Goal: Transaction & Acquisition: Purchase product/service

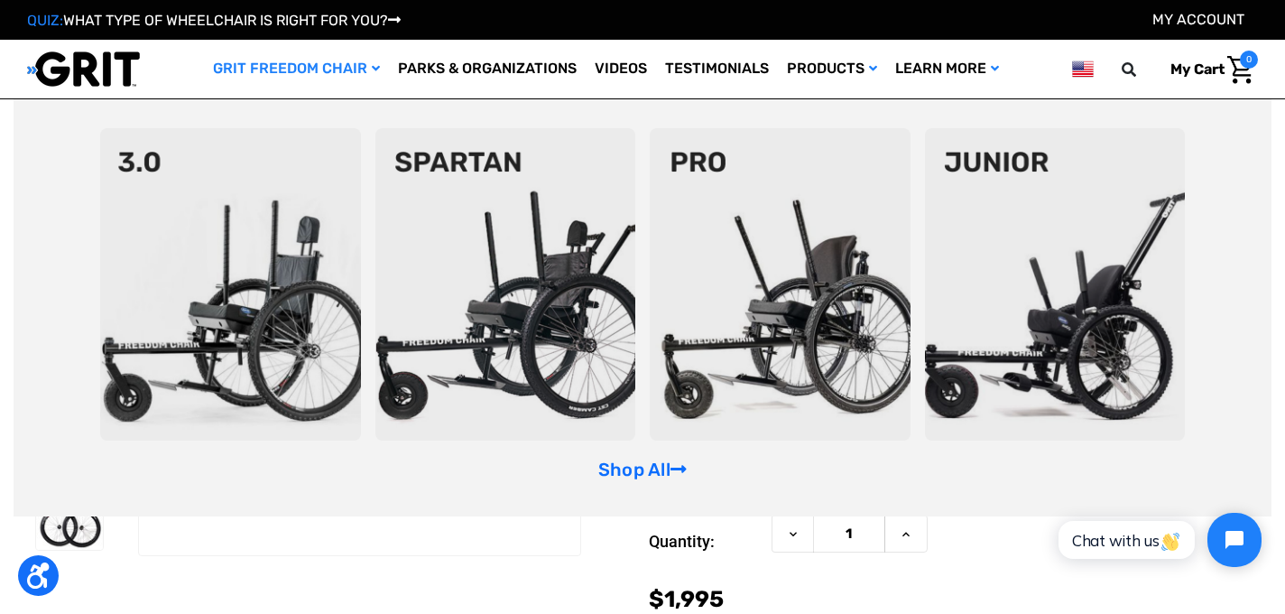
click at [290, 73] on link "GRIT Freedom Chair" at bounding box center [296, 69] width 185 height 59
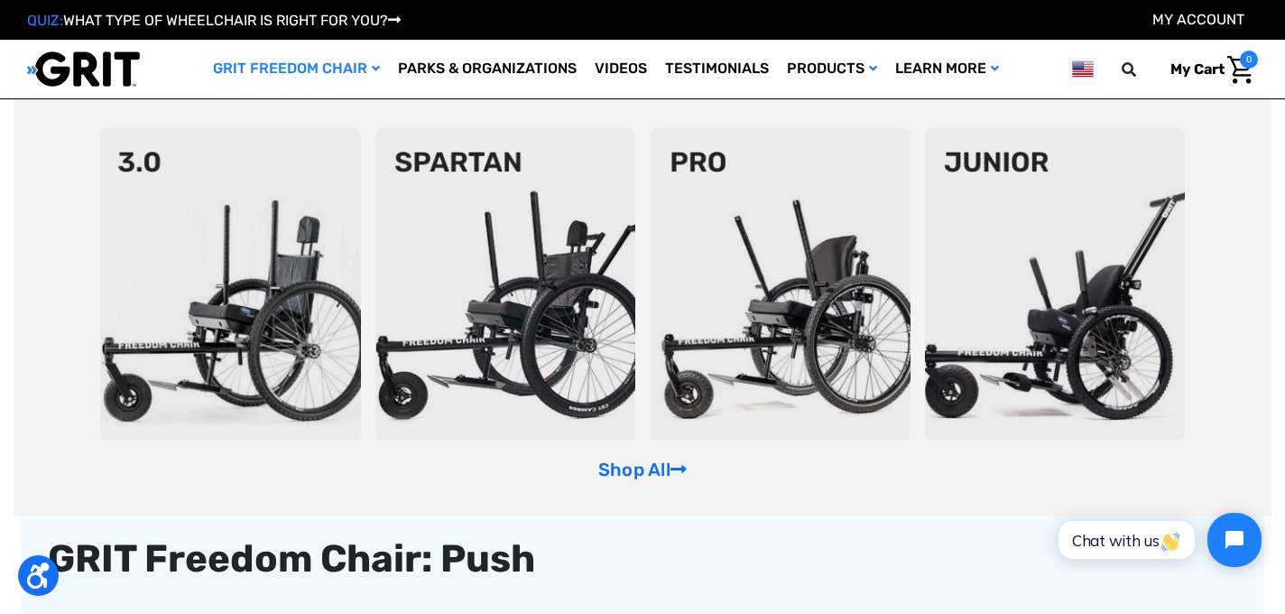
scroll to position [181, 0]
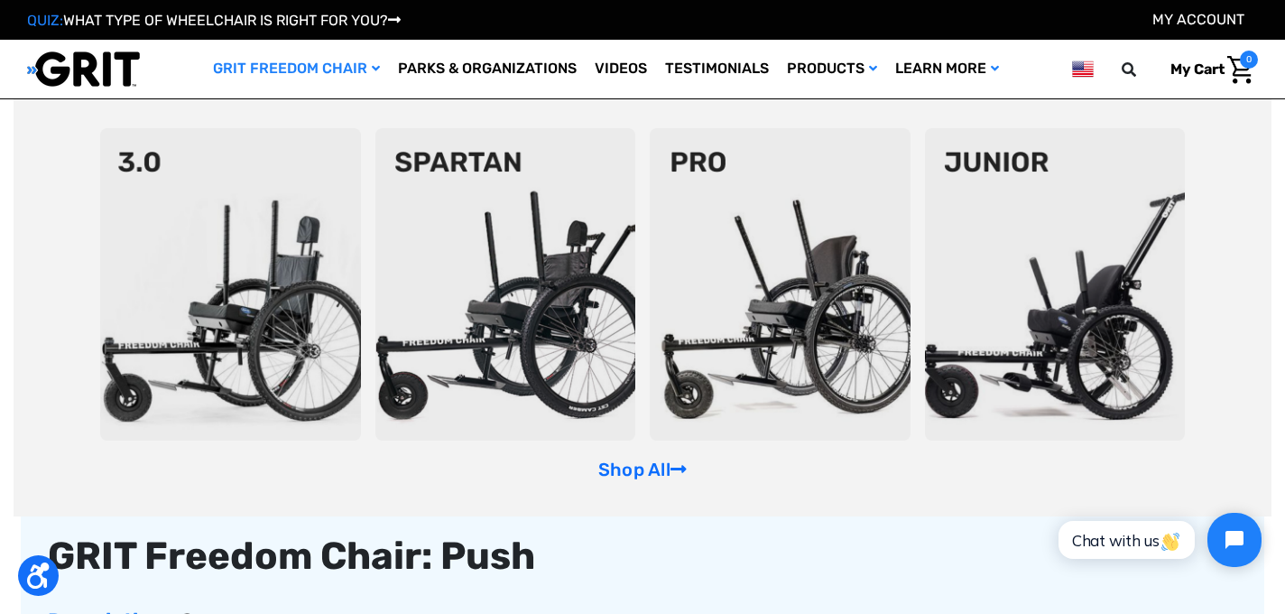
click at [326, 337] on img at bounding box center [230, 284] width 261 height 312
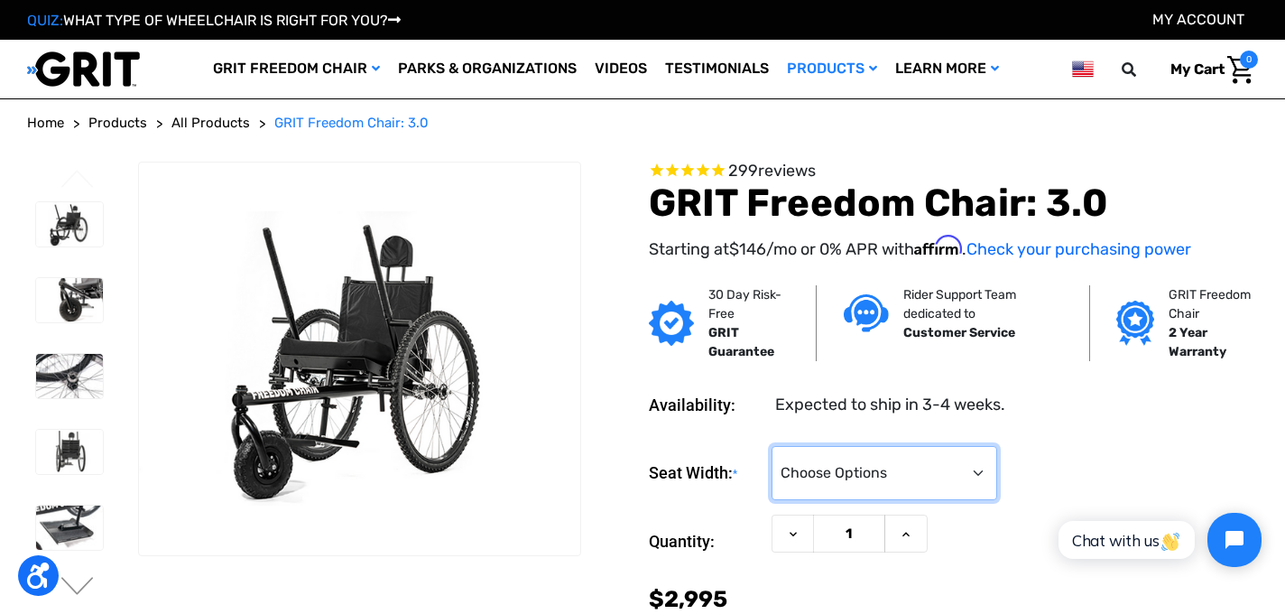
click at [966, 475] on select "Choose Options 16" 18" 20"" at bounding box center [885, 473] width 226 height 54
select select "325"
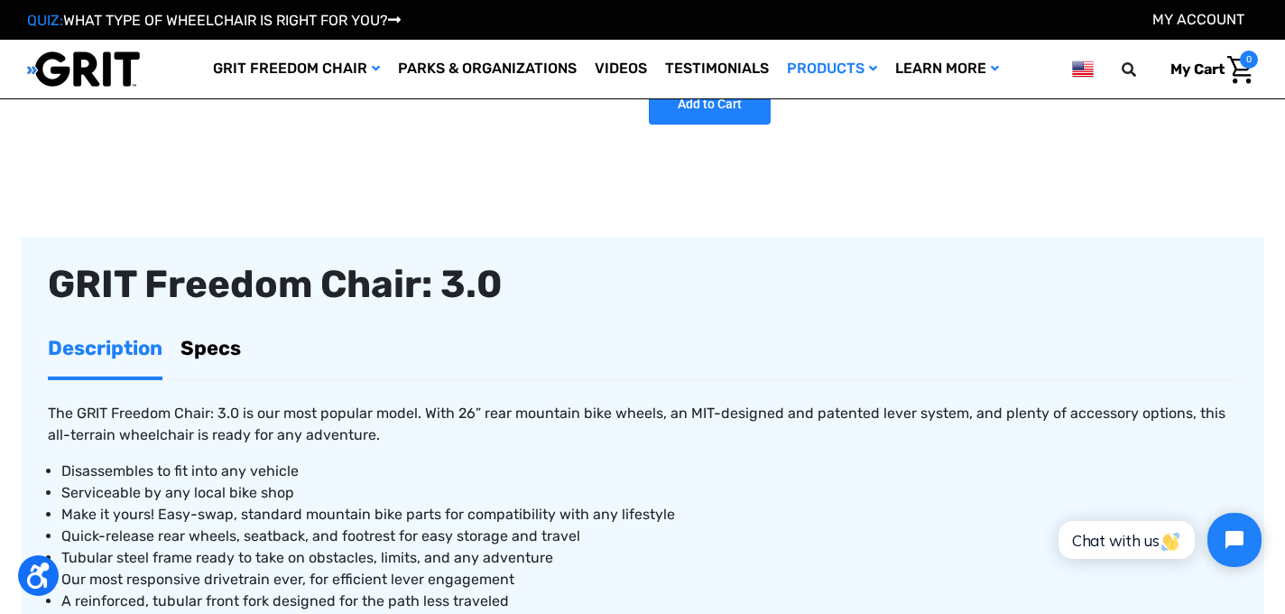
click at [648, 190] on div "Previous ." at bounding box center [643, 428] width 1244 height 1626
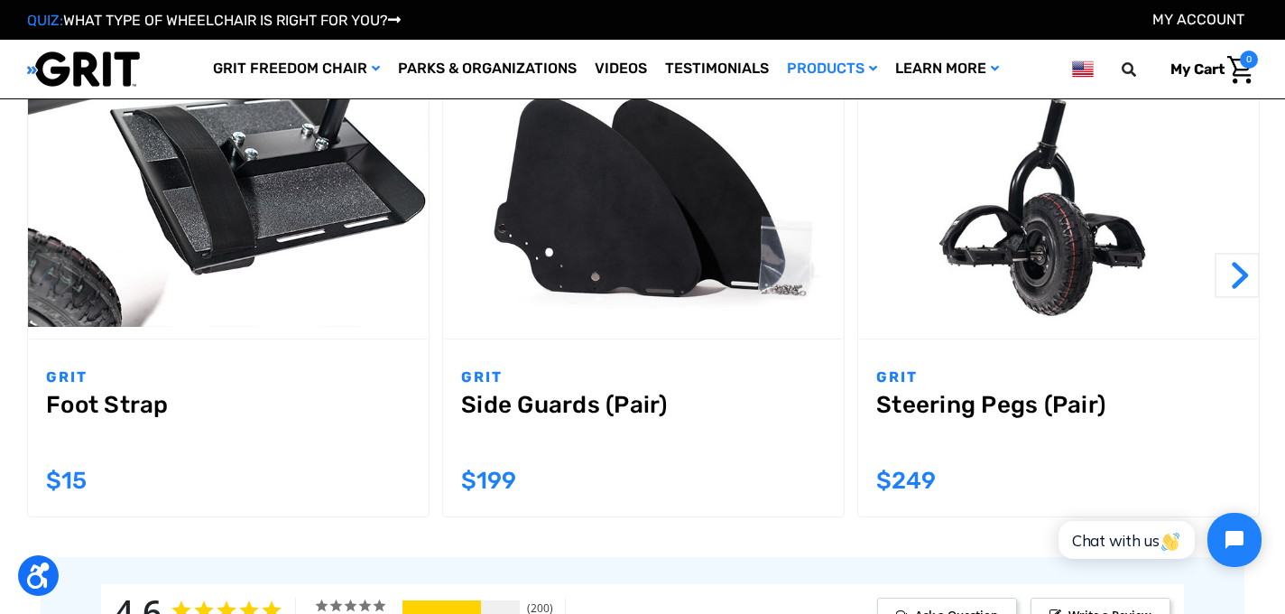
scroll to position [1661, 0]
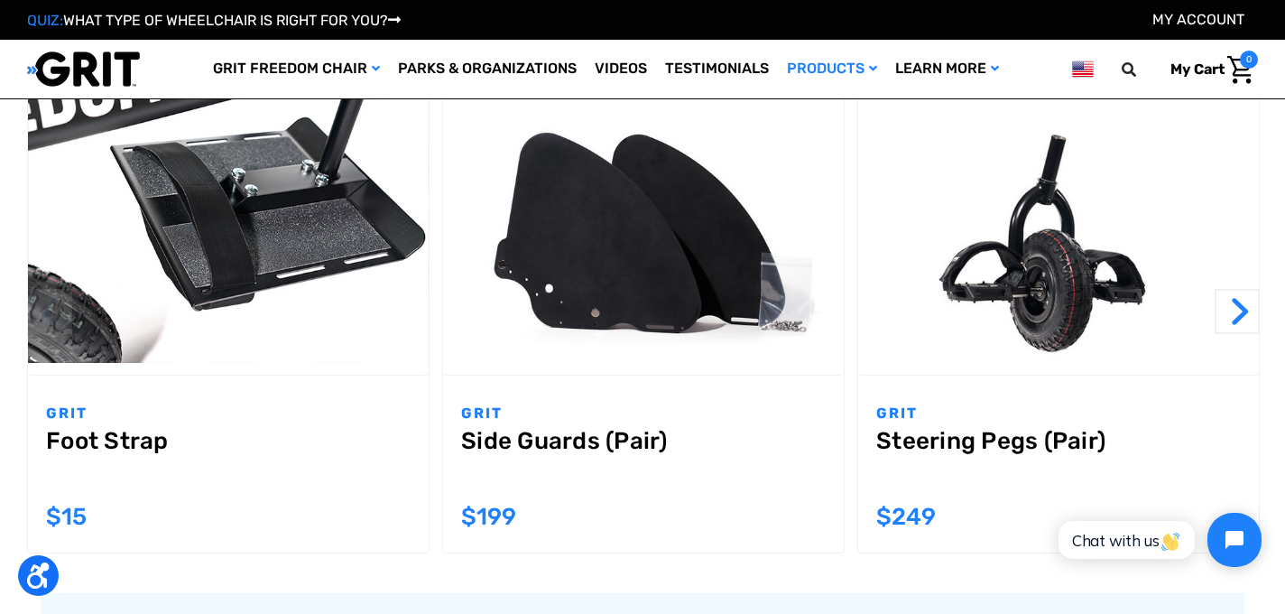
click at [963, 413] on p "GRIT" at bounding box center [1058, 414] width 365 height 22
click at [924, 510] on span "$249" at bounding box center [906, 517] width 60 height 28
click at [1074, 329] on img "Steering Pegs (Pair),$249.00\a" at bounding box center [1058, 229] width 401 height 267
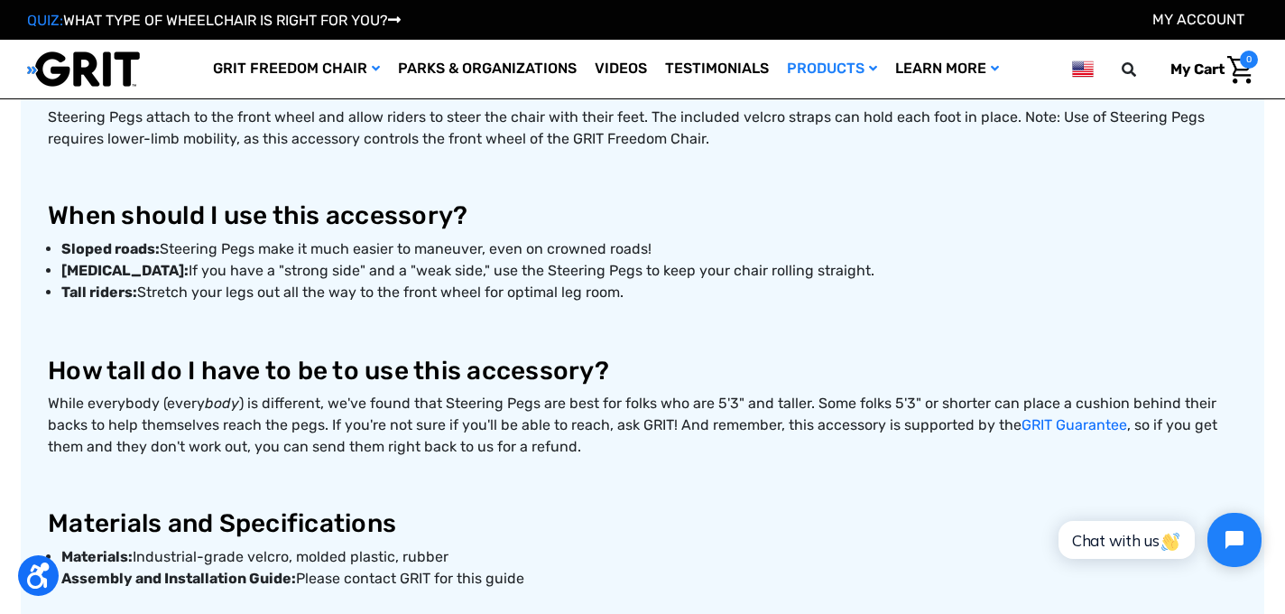
scroll to position [650, 0]
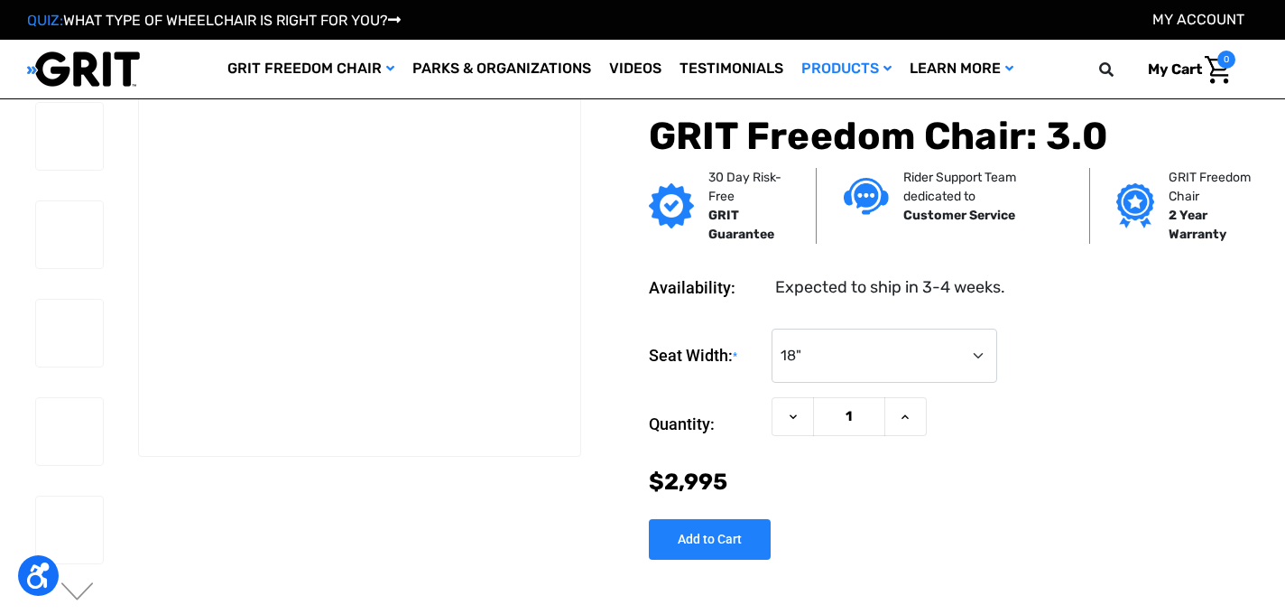
select select "325"
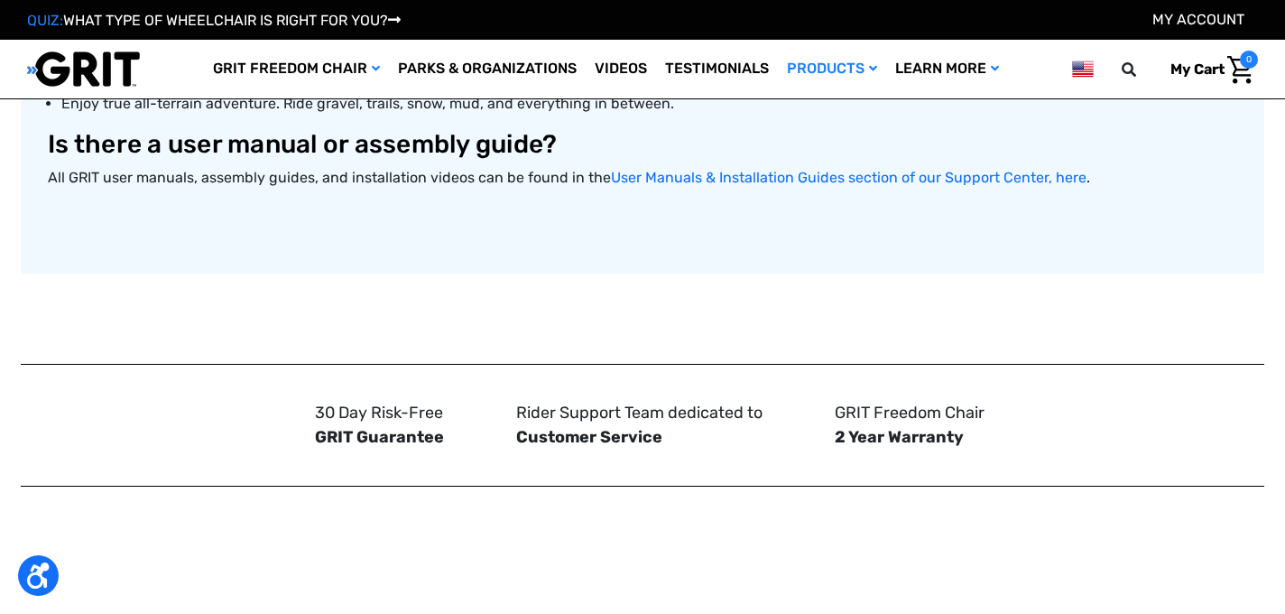
scroll to position [1332, 0]
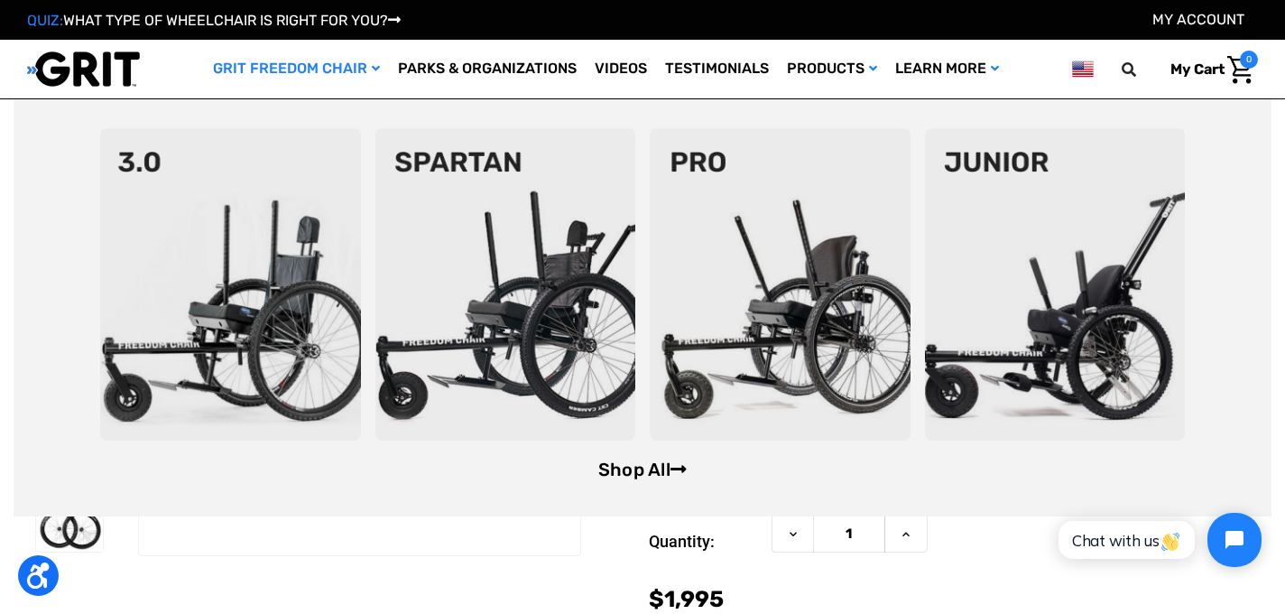
click at [639, 466] on link "Shop All" at bounding box center [642, 470] width 88 height 22
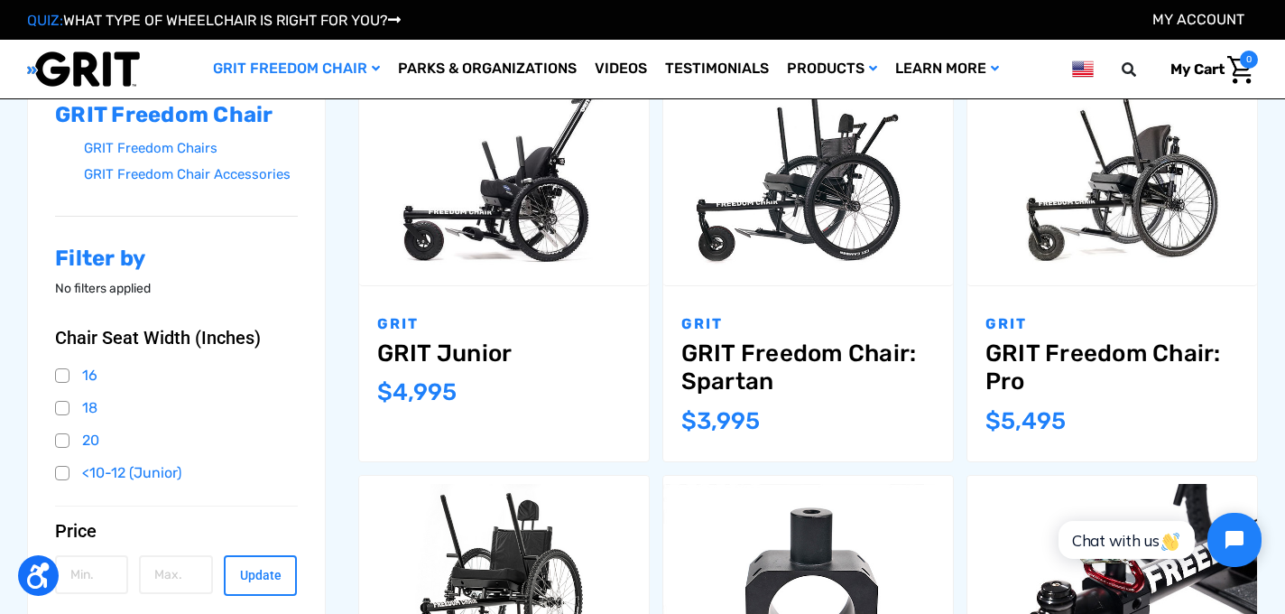
scroll to position [289, 0]
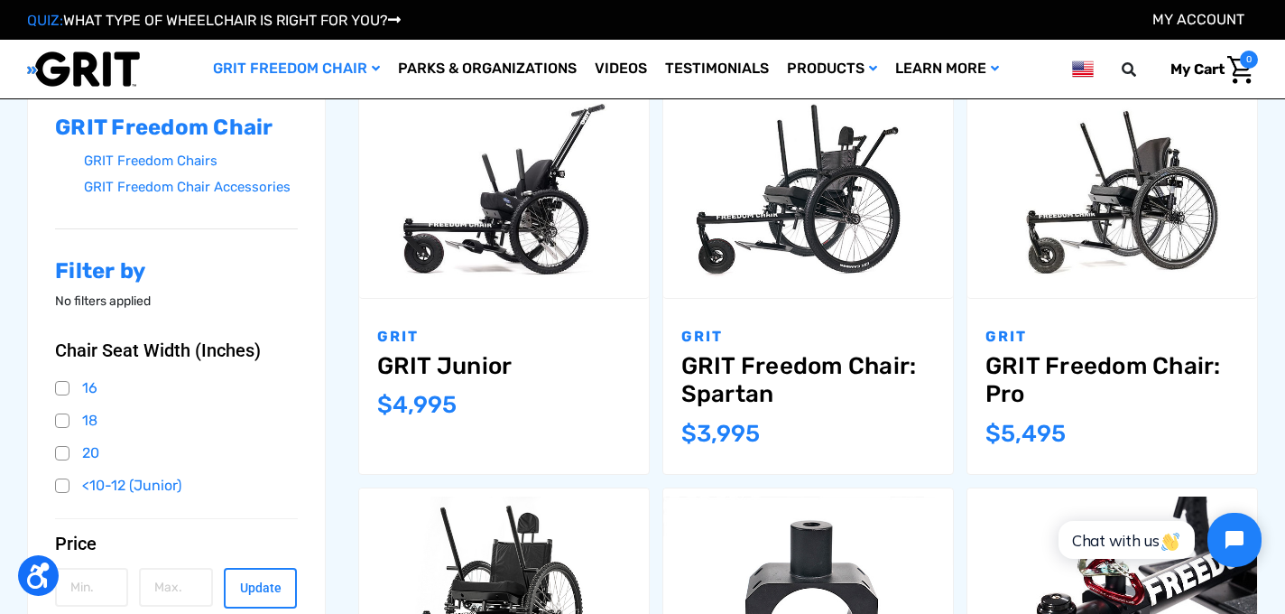
click at [864, 315] on div "GRIT GRIT Freedom Chair: Spartan MSRP: Was: Now: $3,995" at bounding box center [808, 386] width 290 height 174
click at [830, 250] on img "GRIT Freedom Chair: Spartan,$3,995.00\a" at bounding box center [808, 193] width 290 height 193
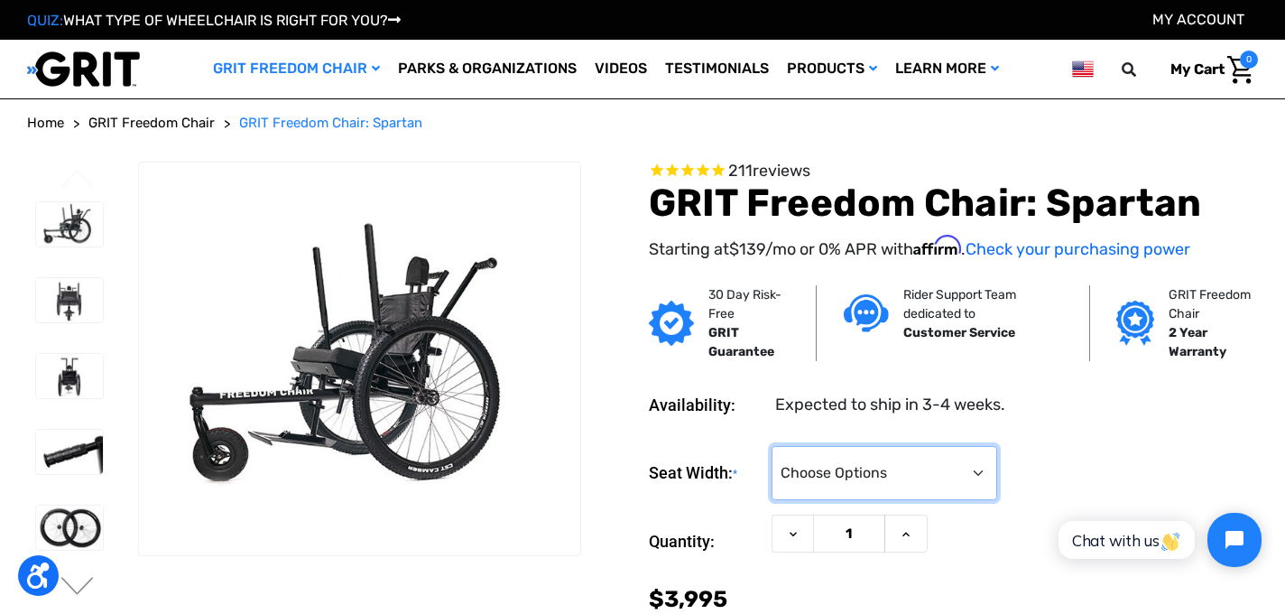
click at [970, 475] on select "Choose Options 16" 18" 20"" at bounding box center [885, 473] width 226 height 54
select select "325"
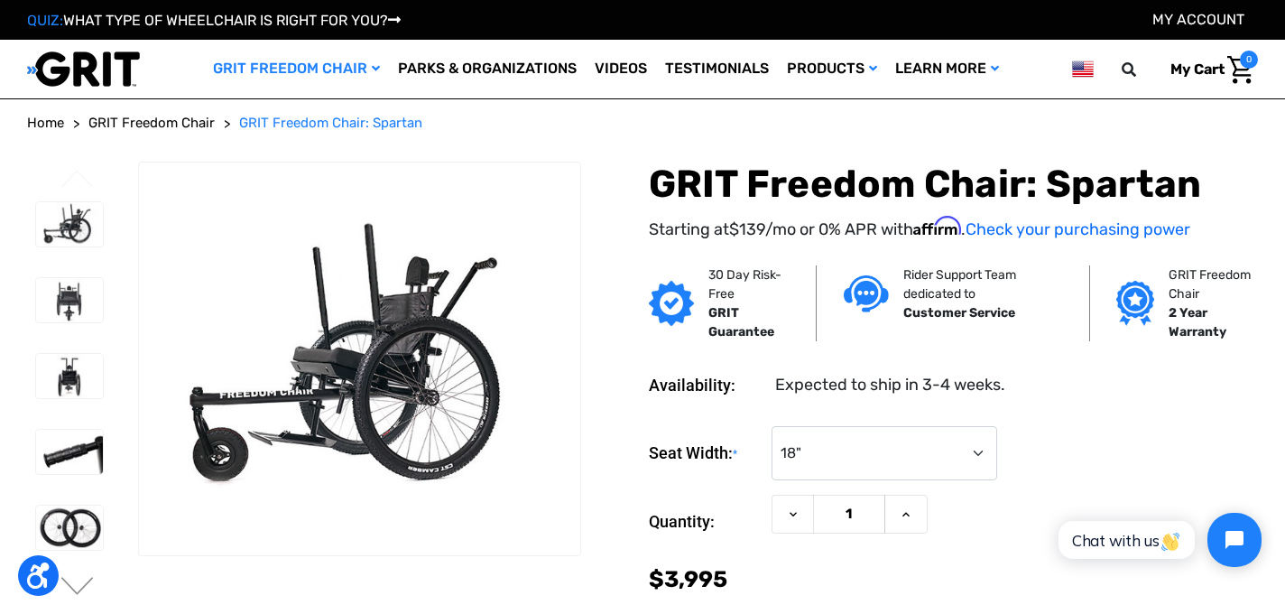
drag, startPoint x: 1117, startPoint y: 465, endPoint x: 1105, endPoint y: 418, distance: 48.6
click at [1105, 418] on div "Seat Width: * Choose Options 16" 18" 20" Current Stock: Quantity: Decrease Quan…" at bounding box center [953, 535] width 609 height 246
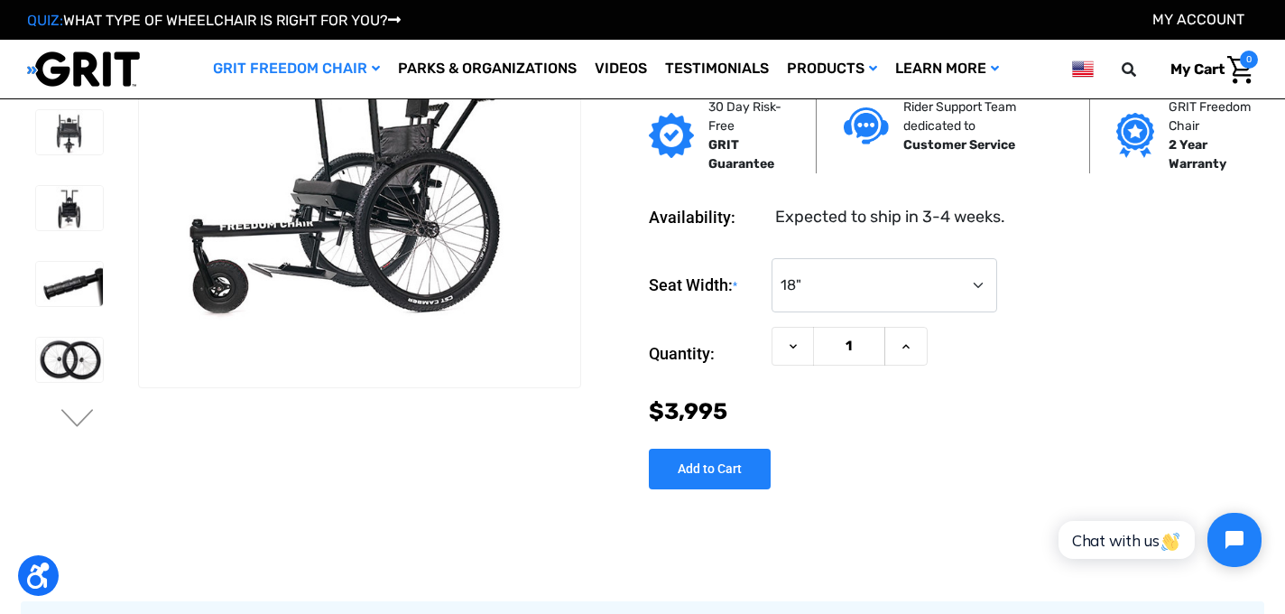
scroll to position [72, 0]
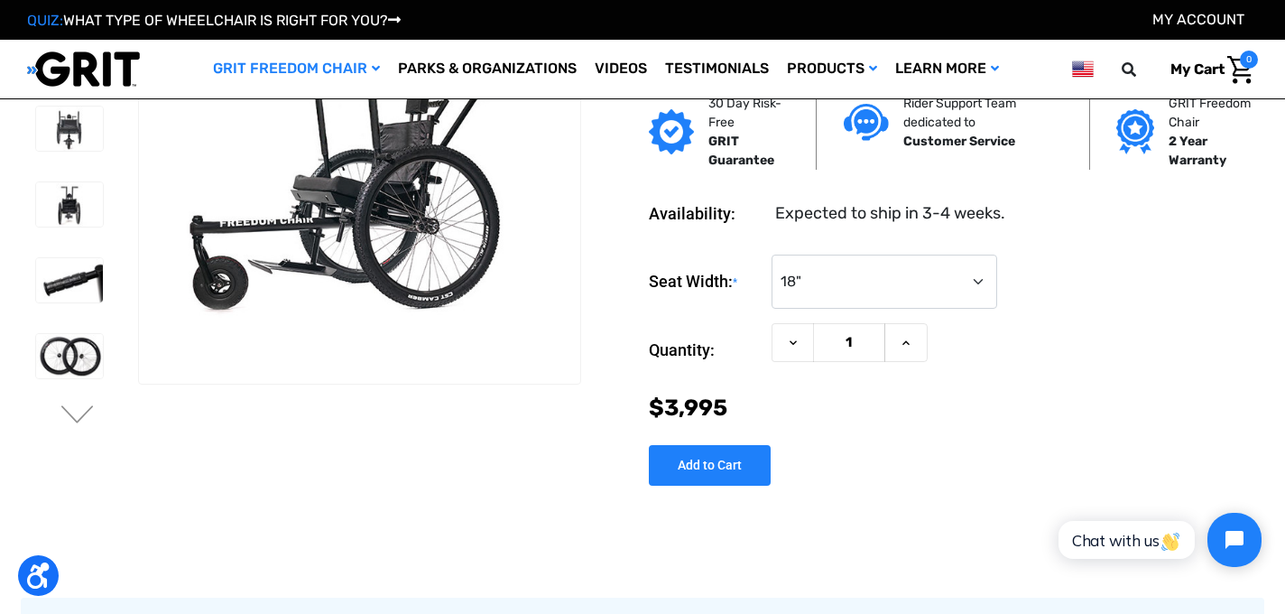
click at [726, 466] on input "Add to Cart" at bounding box center [710, 465] width 122 height 41
type input "Add to Cart"
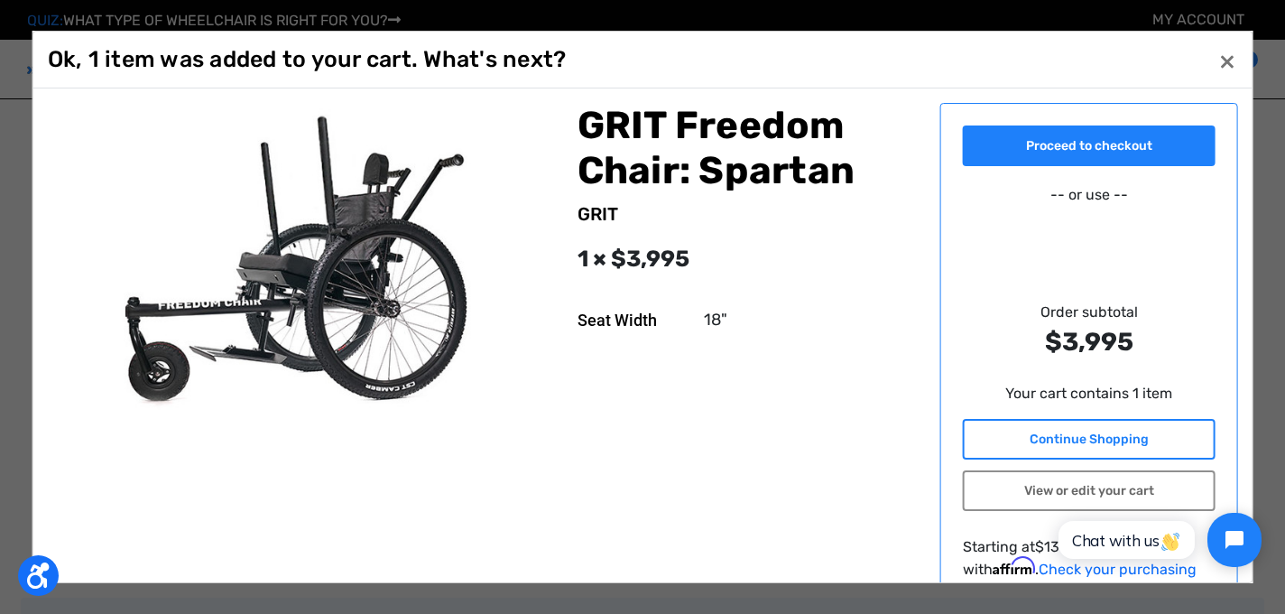
click at [1125, 445] on link "Continue Shopping" at bounding box center [1089, 439] width 253 height 41
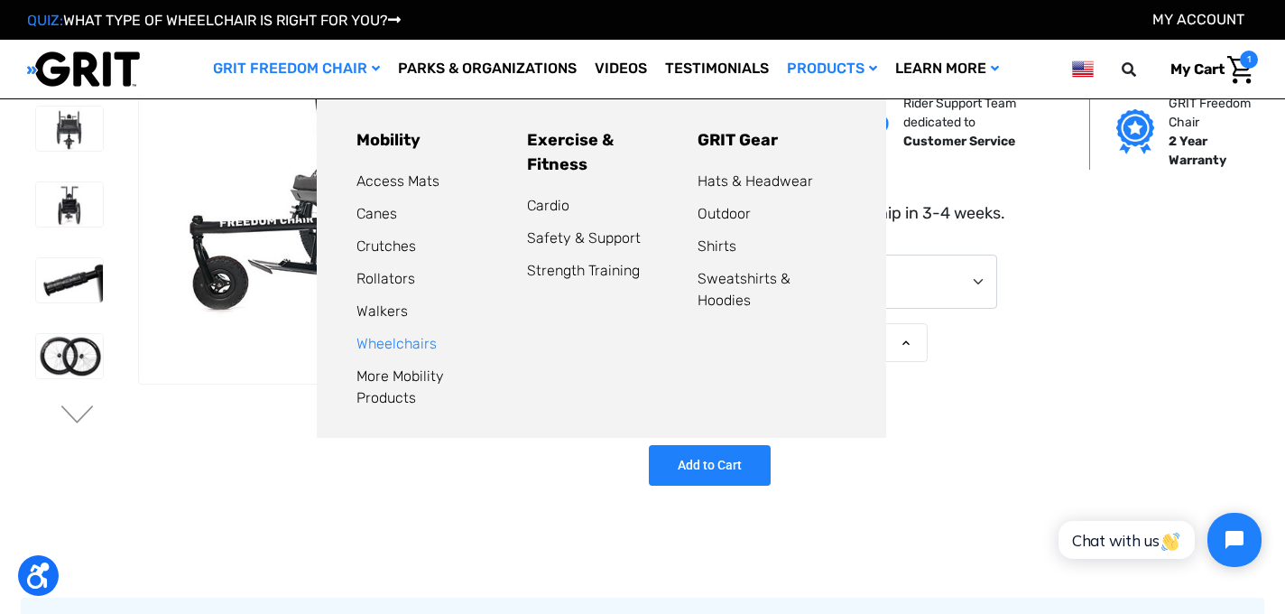
click at [408, 340] on link "Wheelchairs" at bounding box center [397, 343] width 80 height 17
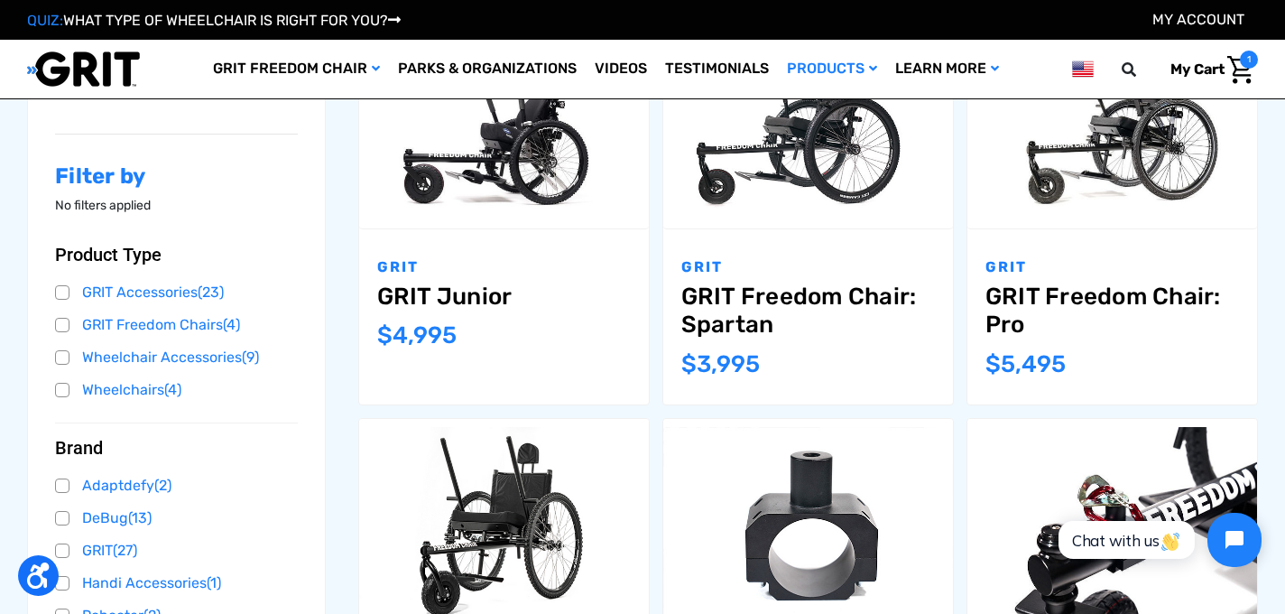
scroll to position [361, 0]
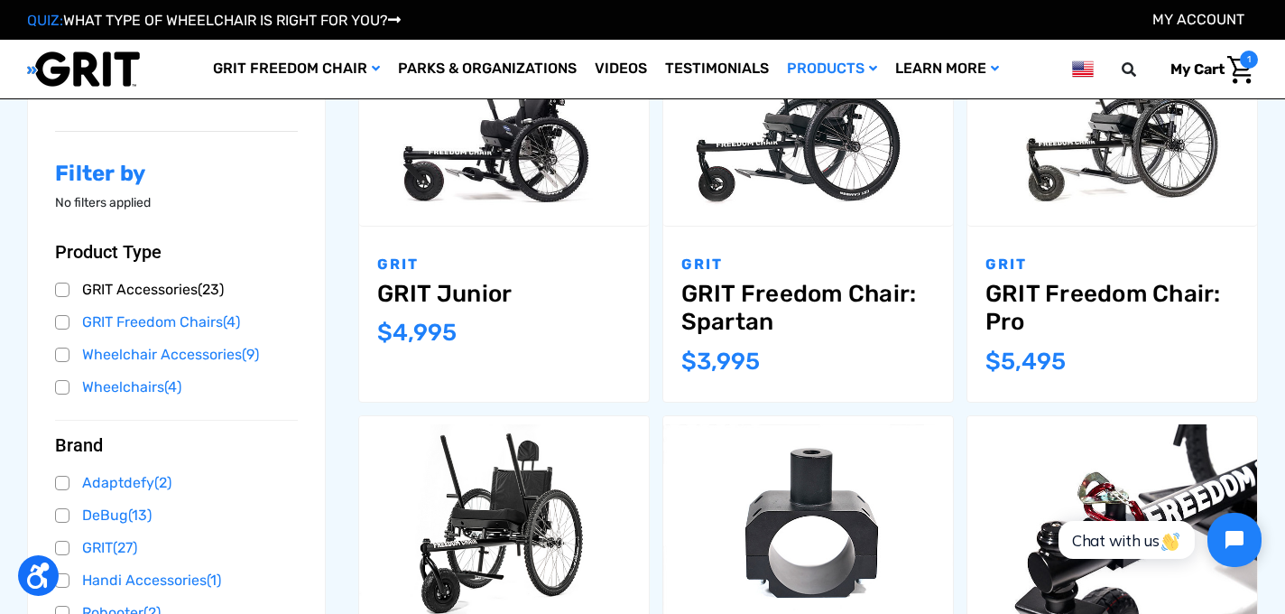
click at [161, 292] on link "GRIT Accessories (23)" at bounding box center [176, 289] width 243 height 27
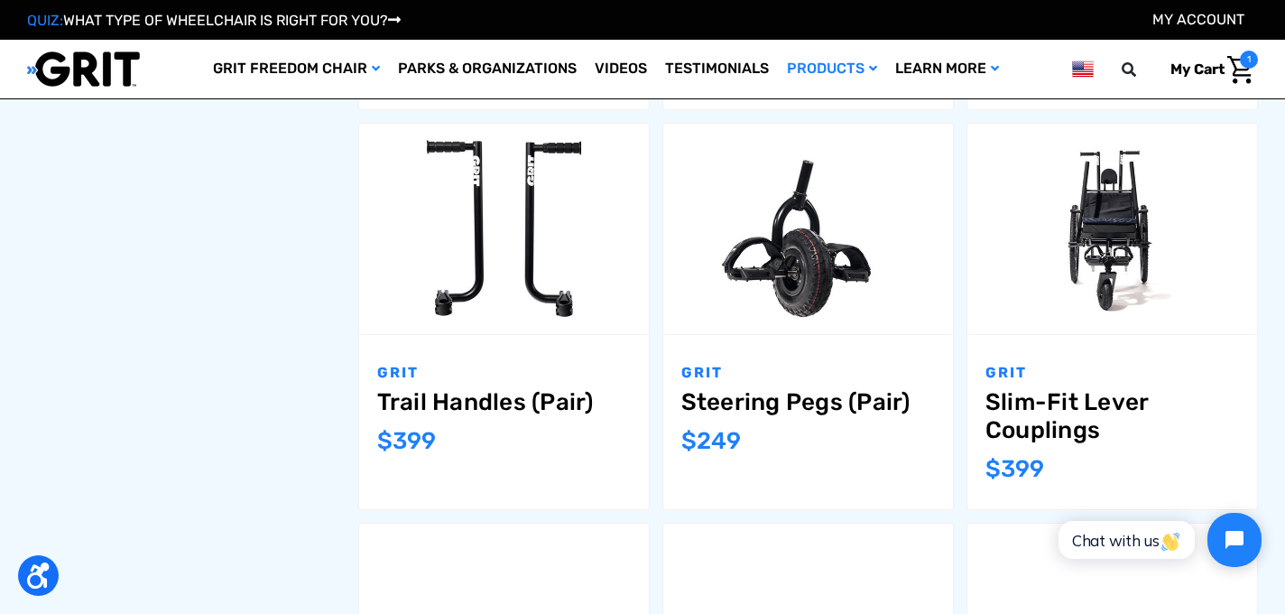
scroll to position [1083, 0]
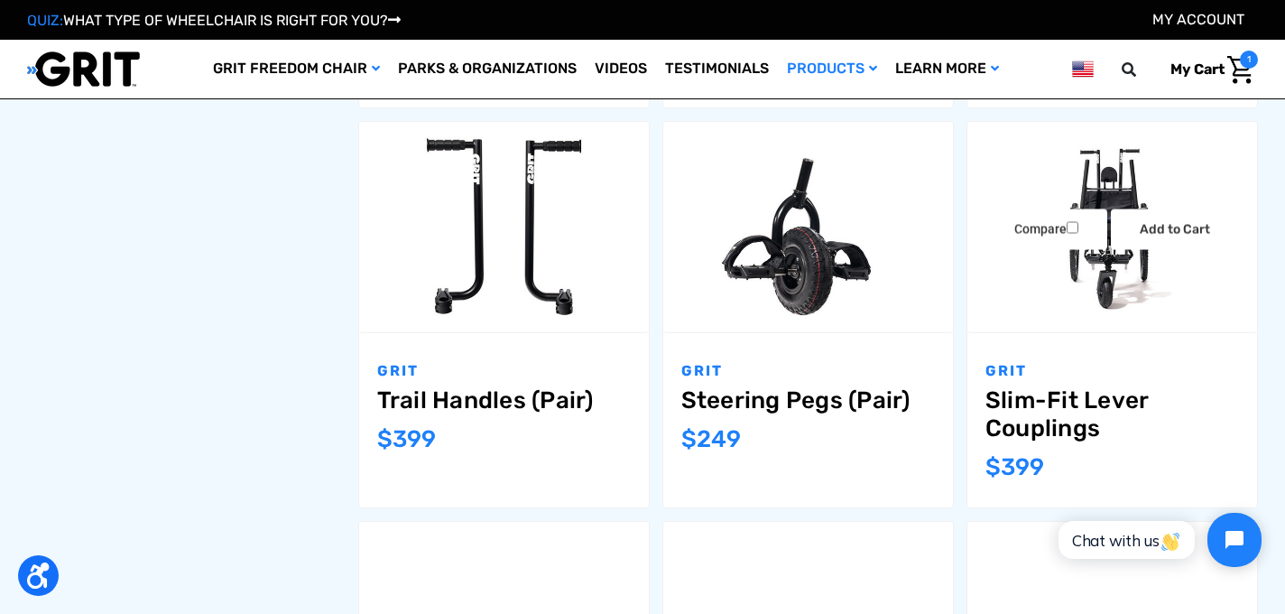
click at [1050, 259] on img "Slim-Fit Lever Couplings,$399.00\a" at bounding box center [1113, 226] width 290 height 193
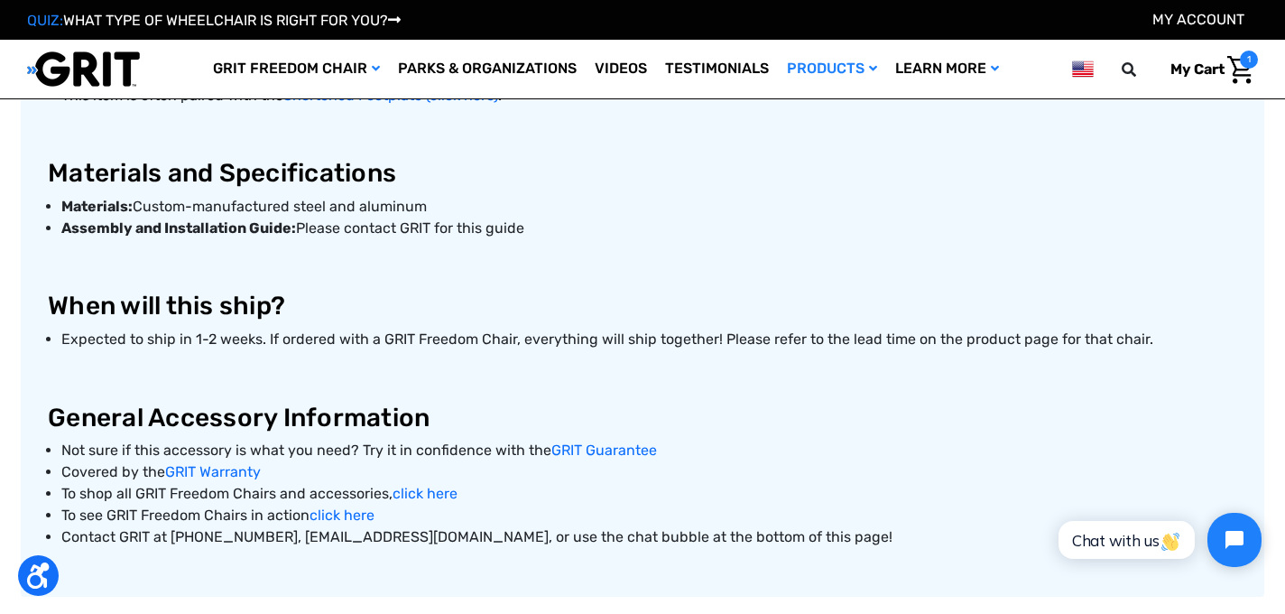
scroll to position [939, 0]
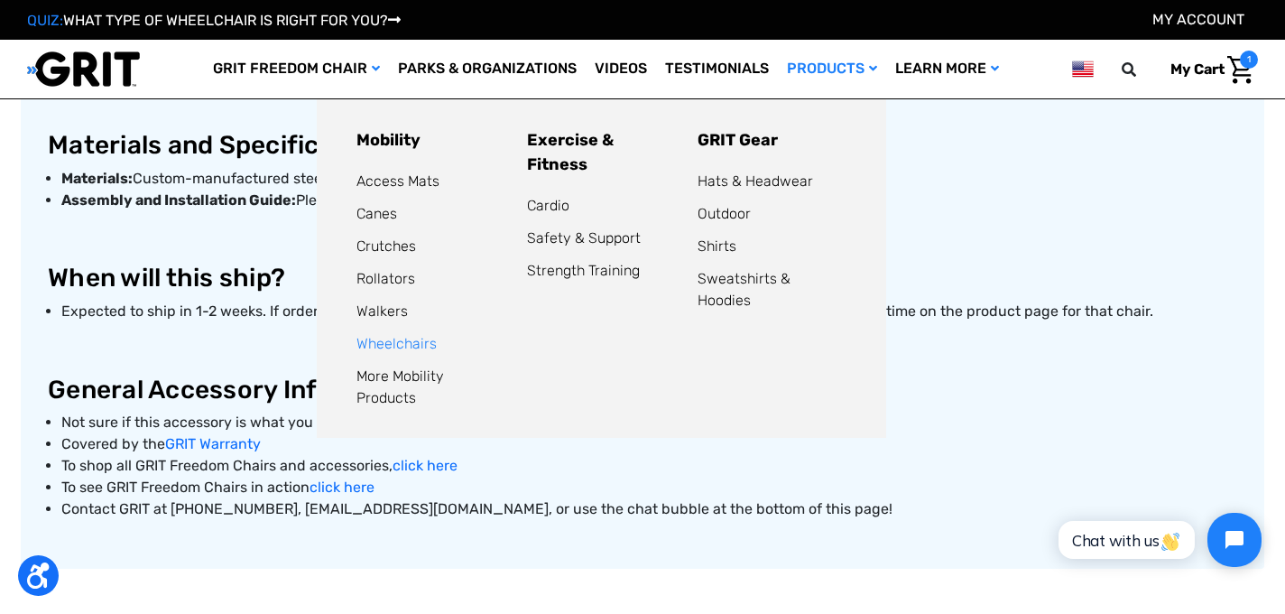
click at [395, 337] on link "Wheelchairs" at bounding box center [397, 343] width 80 height 17
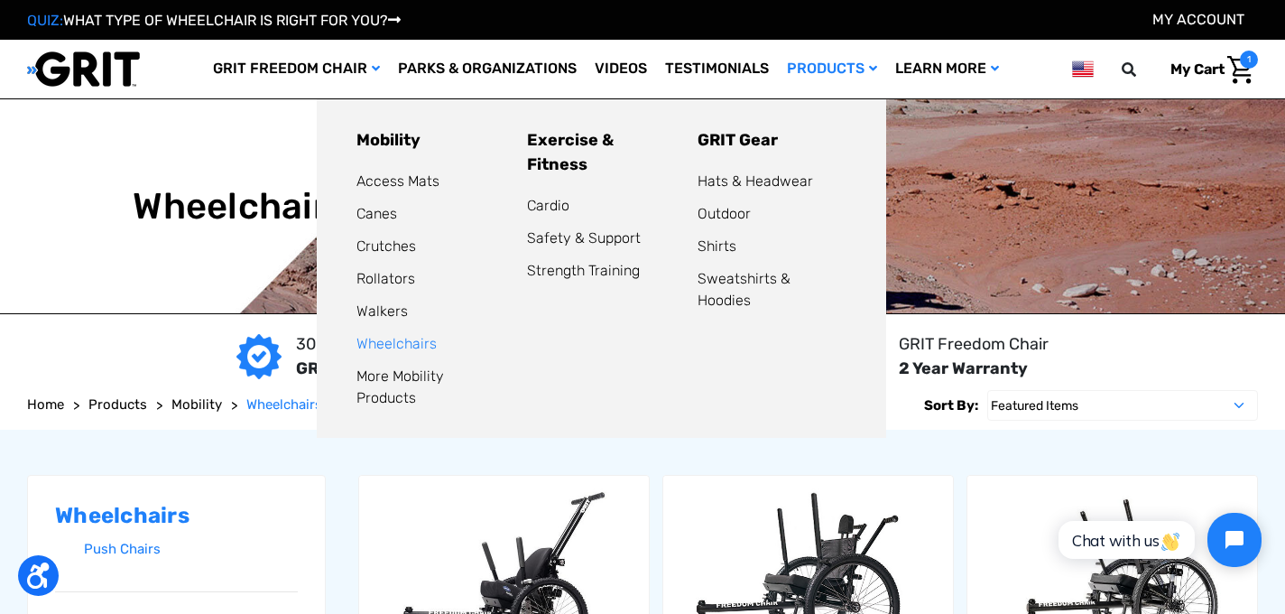
click at [382, 338] on link "Wheelchairs" at bounding box center [397, 343] width 80 height 17
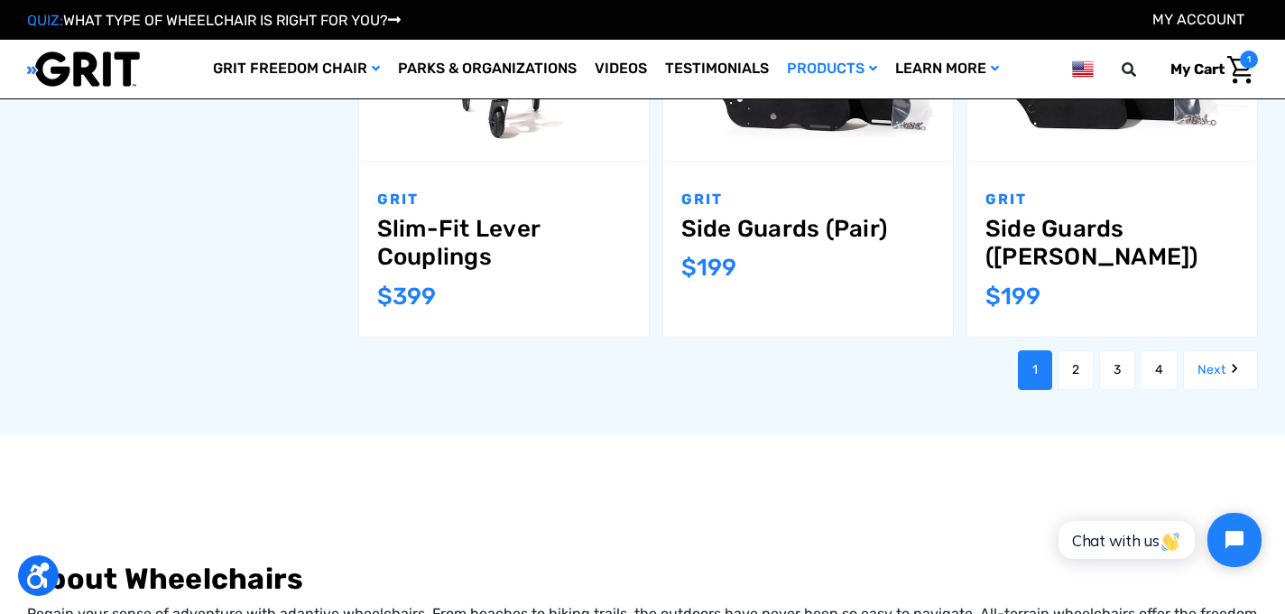
scroll to position [2058, 0]
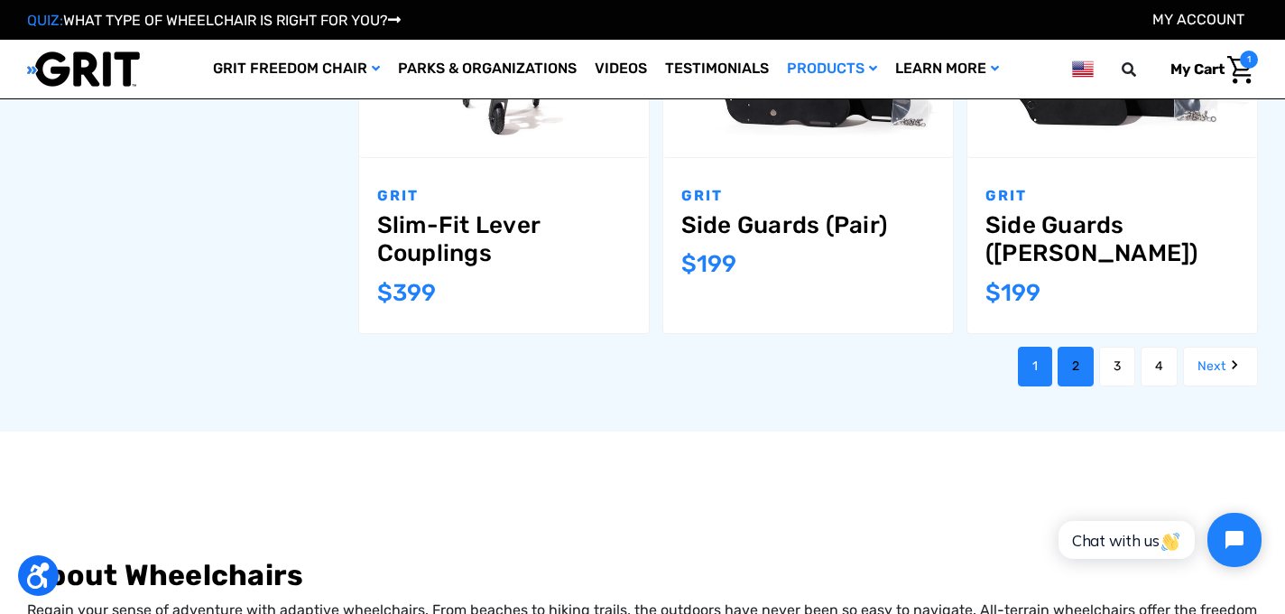
click at [1077, 347] on link "2" at bounding box center [1076, 367] width 36 height 40
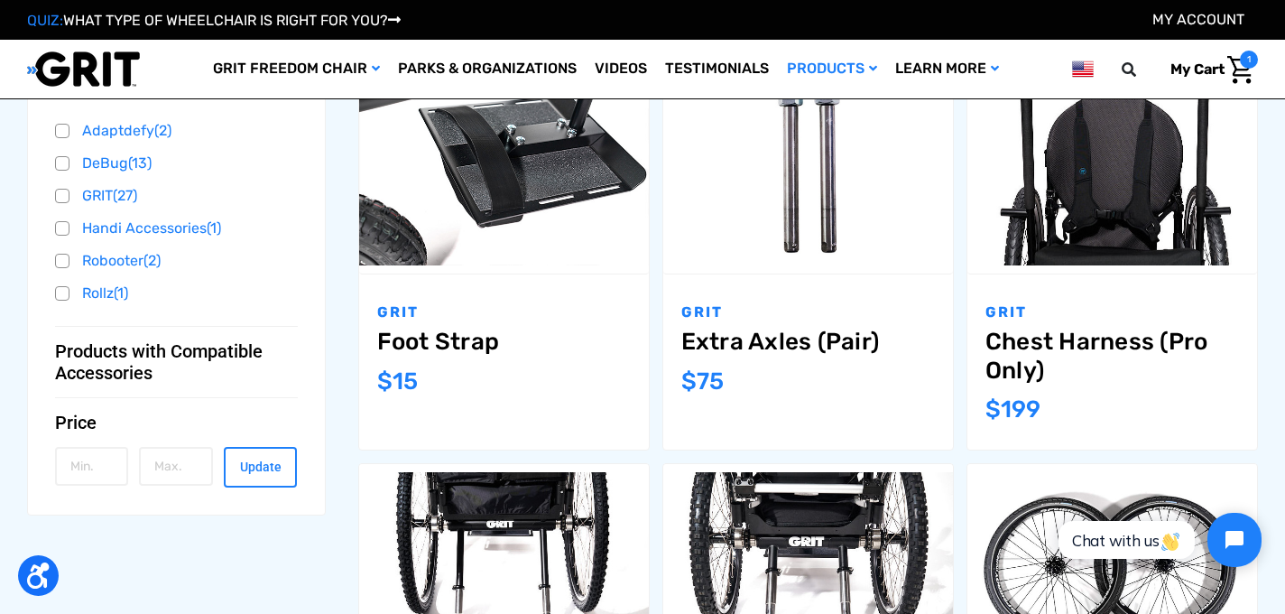
scroll to position [722, 0]
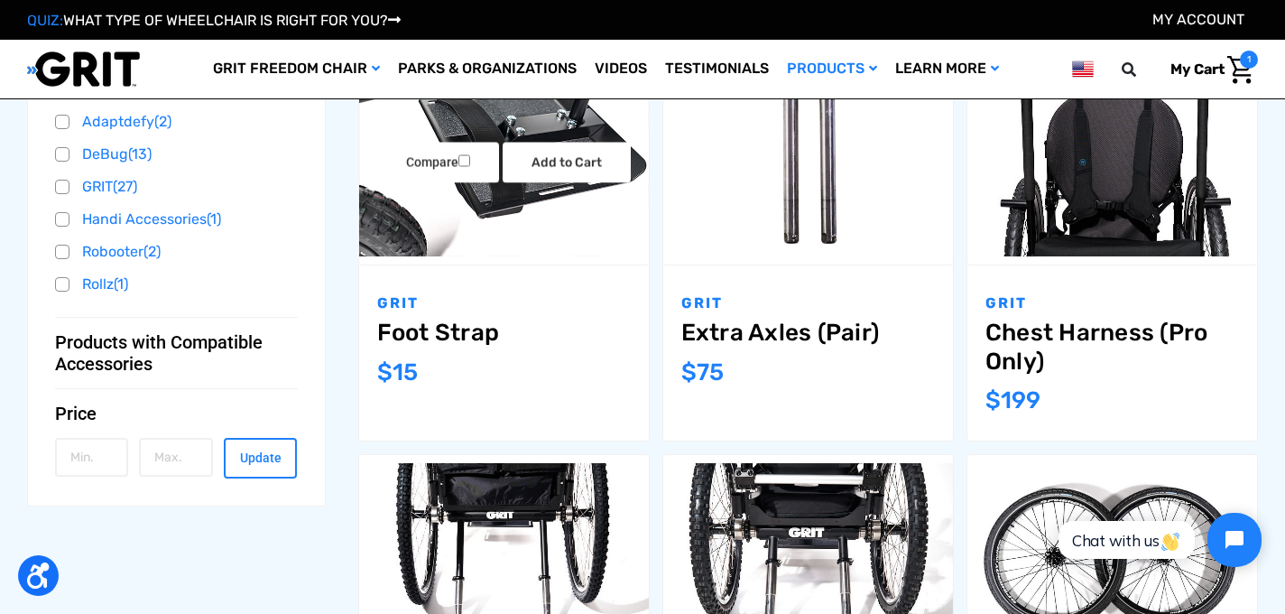
click at [497, 334] on link "Foot Strap" at bounding box center [504, 333] width 254 height 28
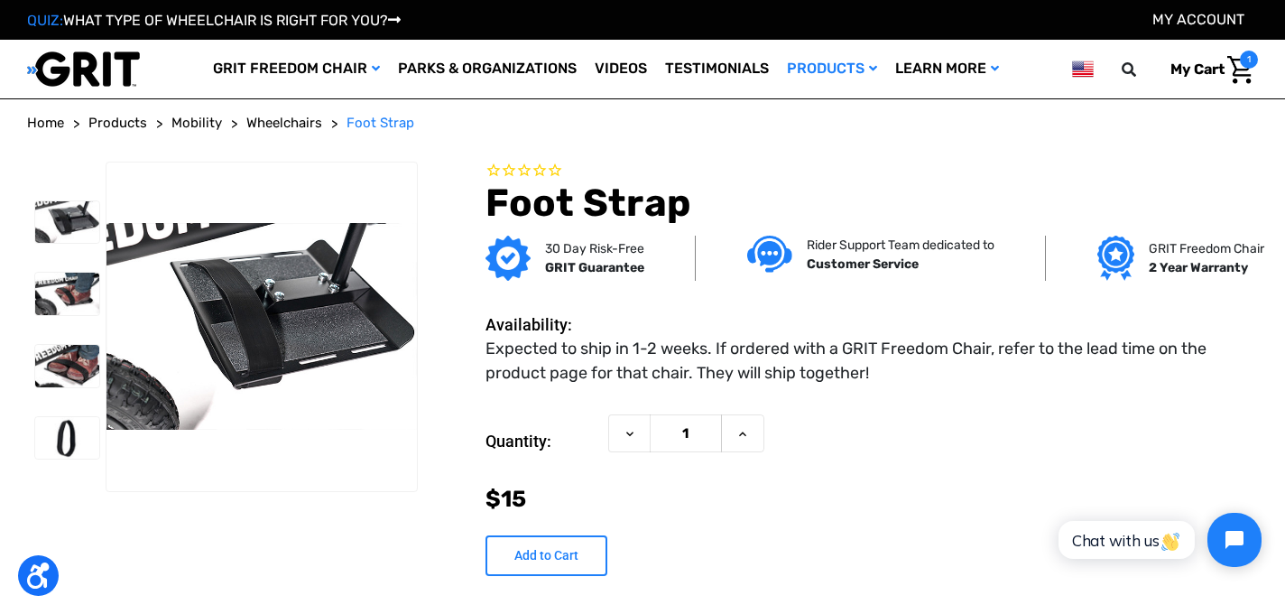
click at [524, 563] on input "Add to Cart" at bounding box center [547, 555] width 122 height 41
type input "Add to Cart"
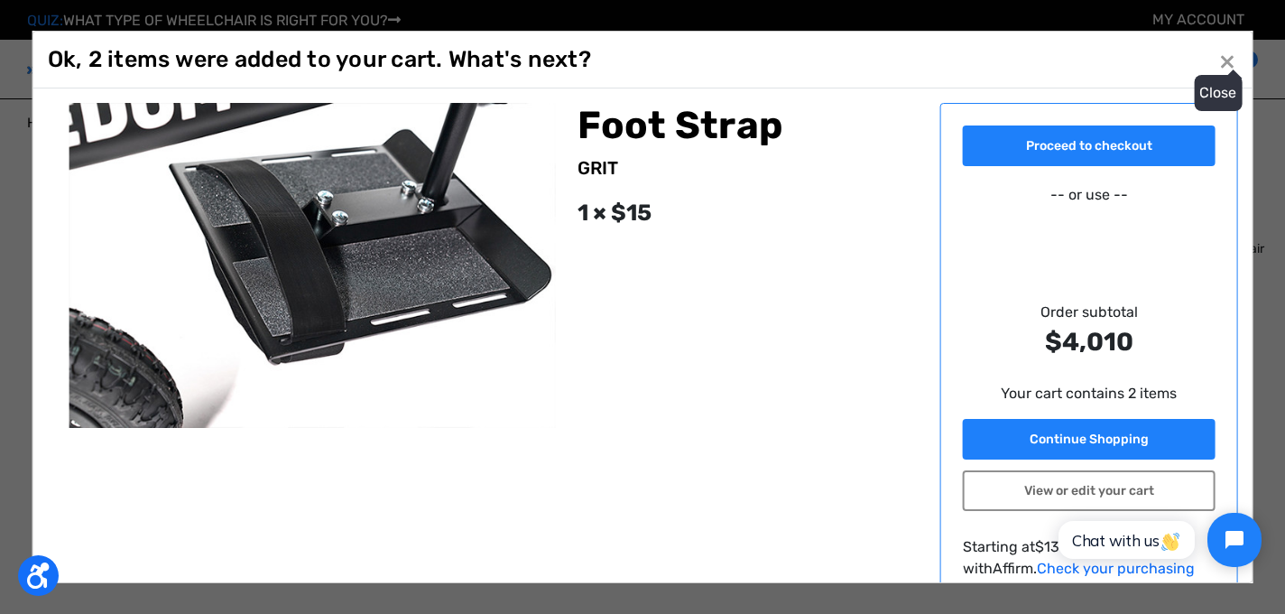
click at [1228, 59] on span "×" at bounding box center [1227, 60] width 16 height 34
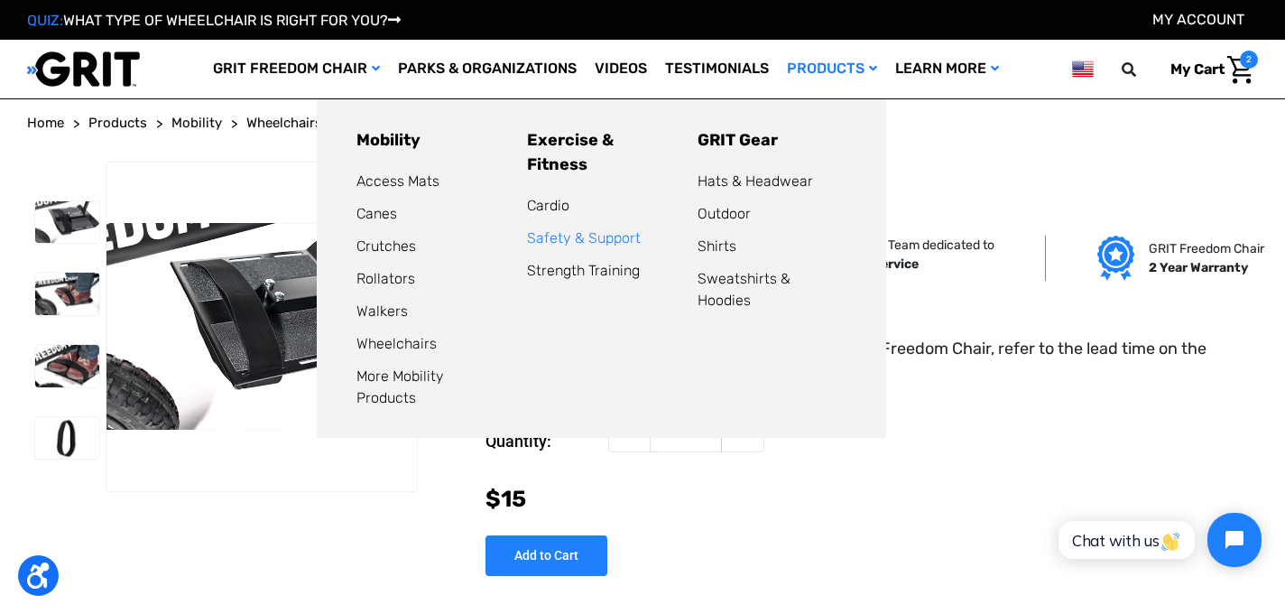
click at [554, 229] on link "Safety & Support" at bounding box center [584, 237] width 114 height 17
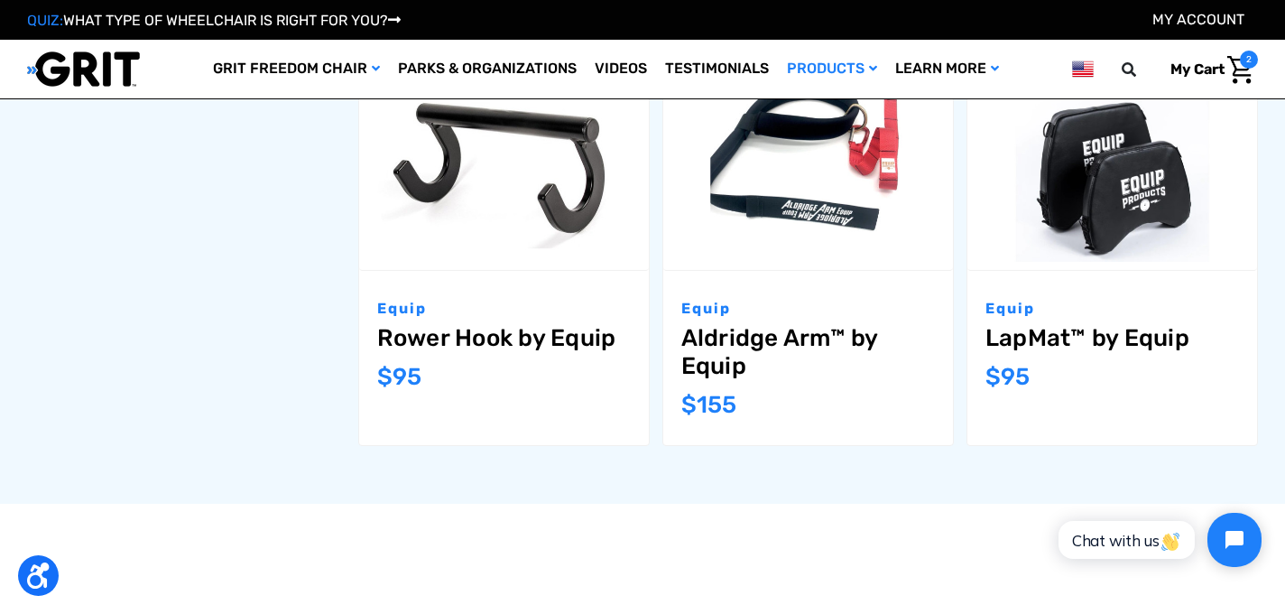
scroll to position [2094, 0]
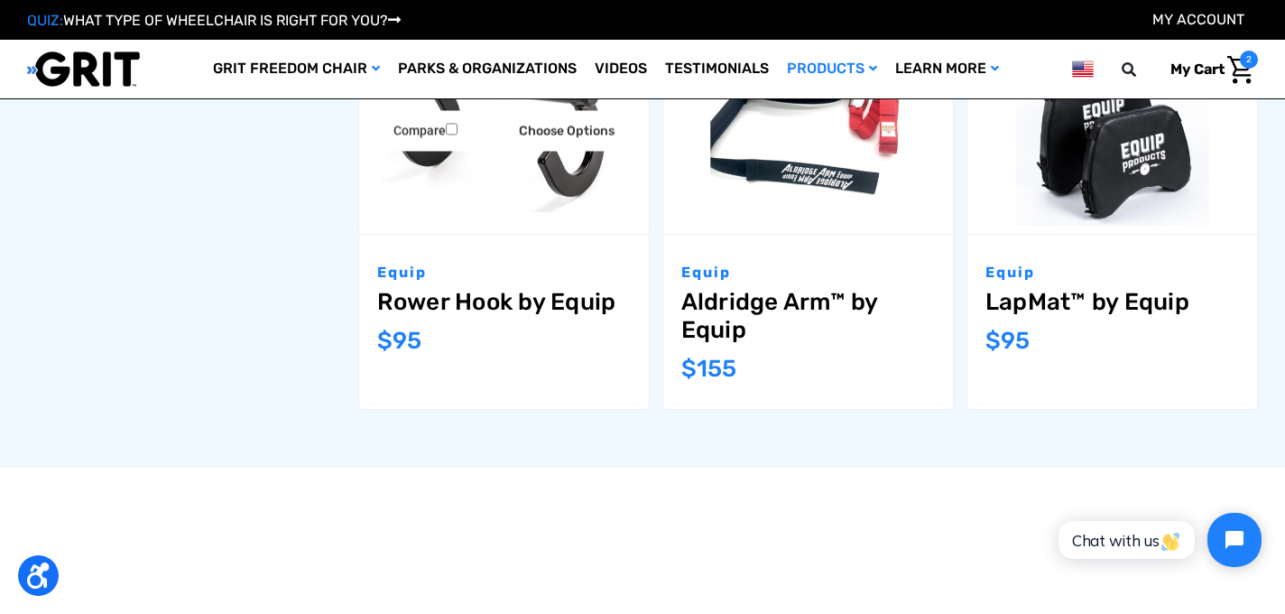
click at [441, 299] on link "Rower Hook by Equip" at bounding box center [504, 302] width 254 height 28
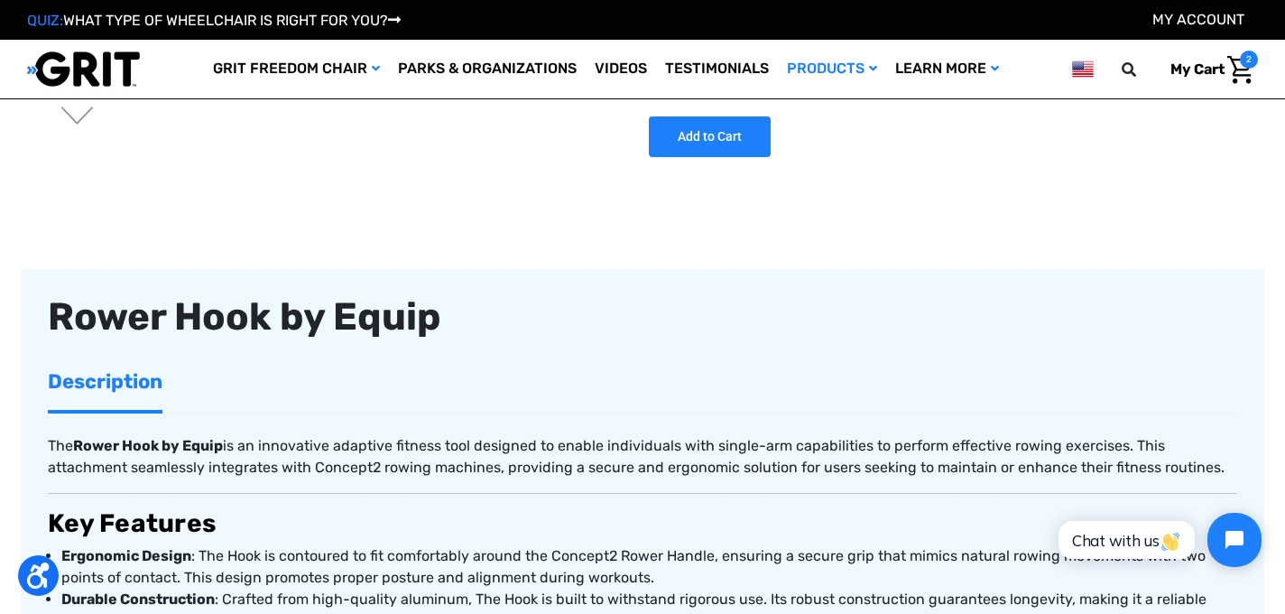
scroll to position [397, 0]
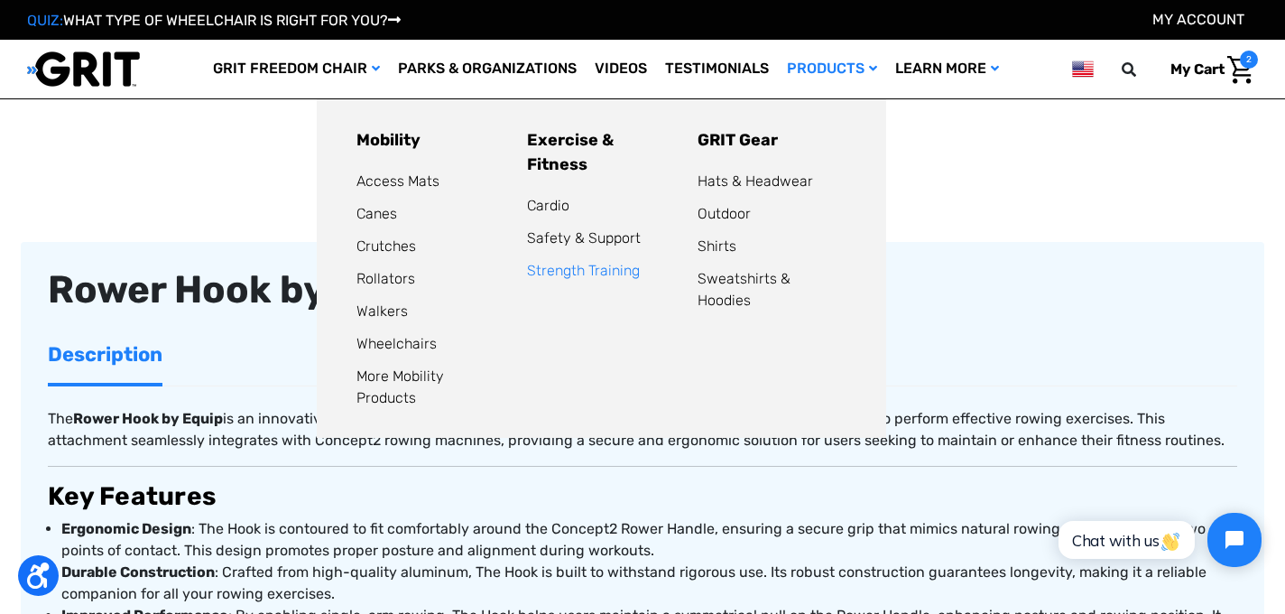
click at [584, 262] on link "Strength Training" at bounding box center [583, 270] width 113 height 17
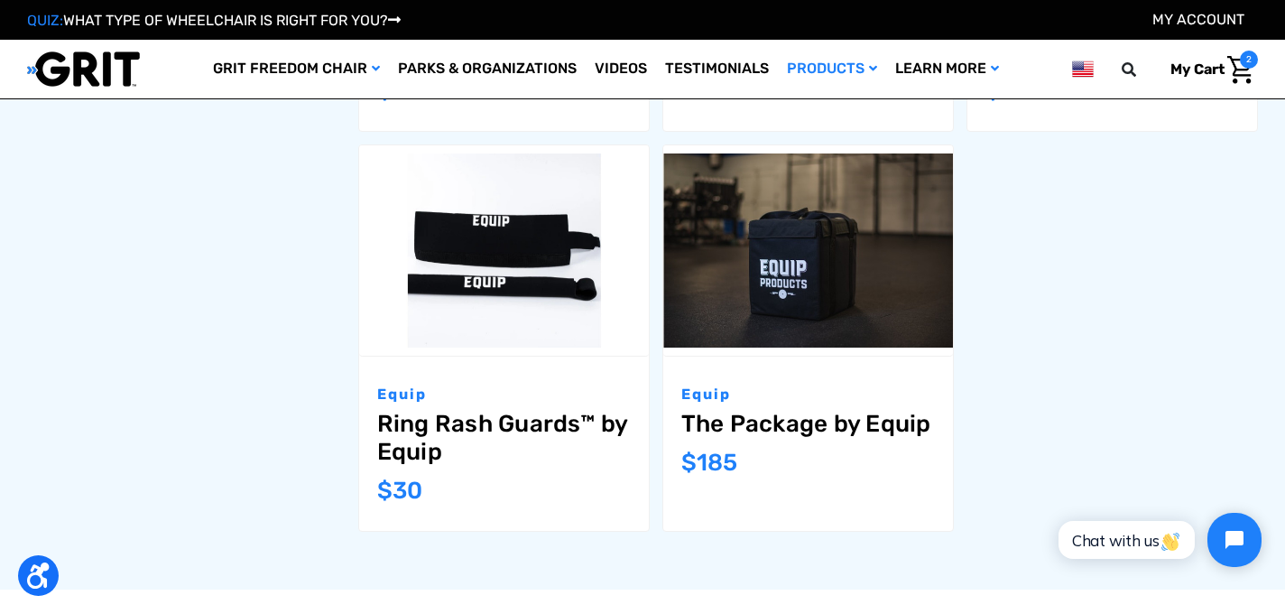
scroll to position [2058, 0]
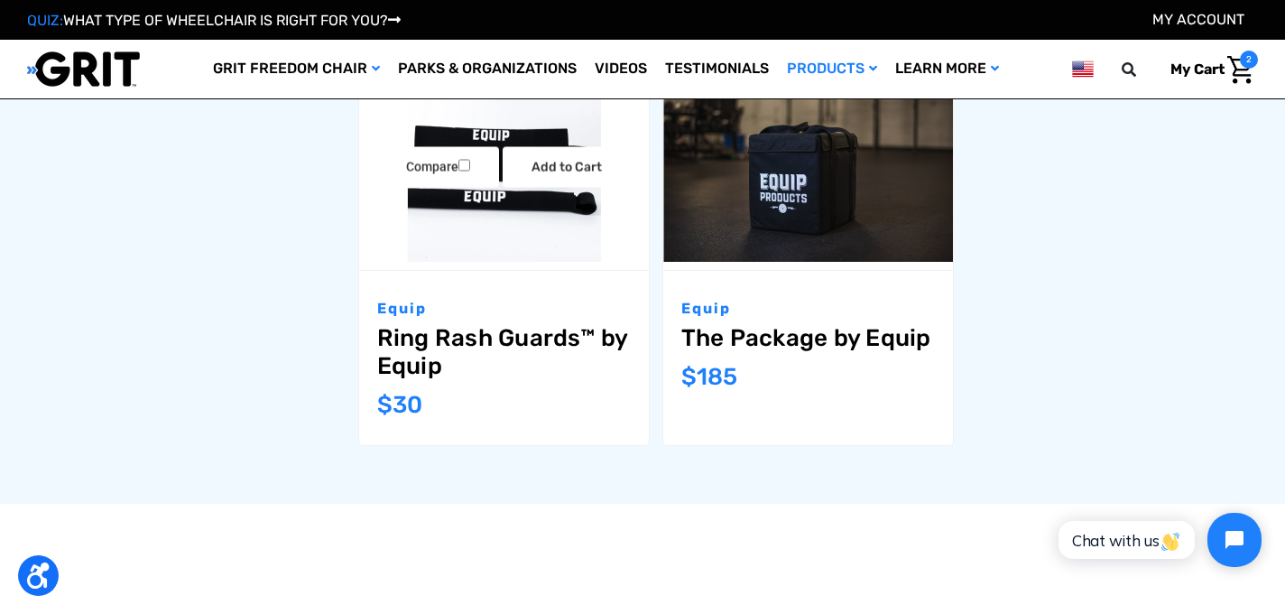
click at [537, 328] on link "Ring Rash Guards™ by Equip" at bounding box center [504, 352] width 254 height 56
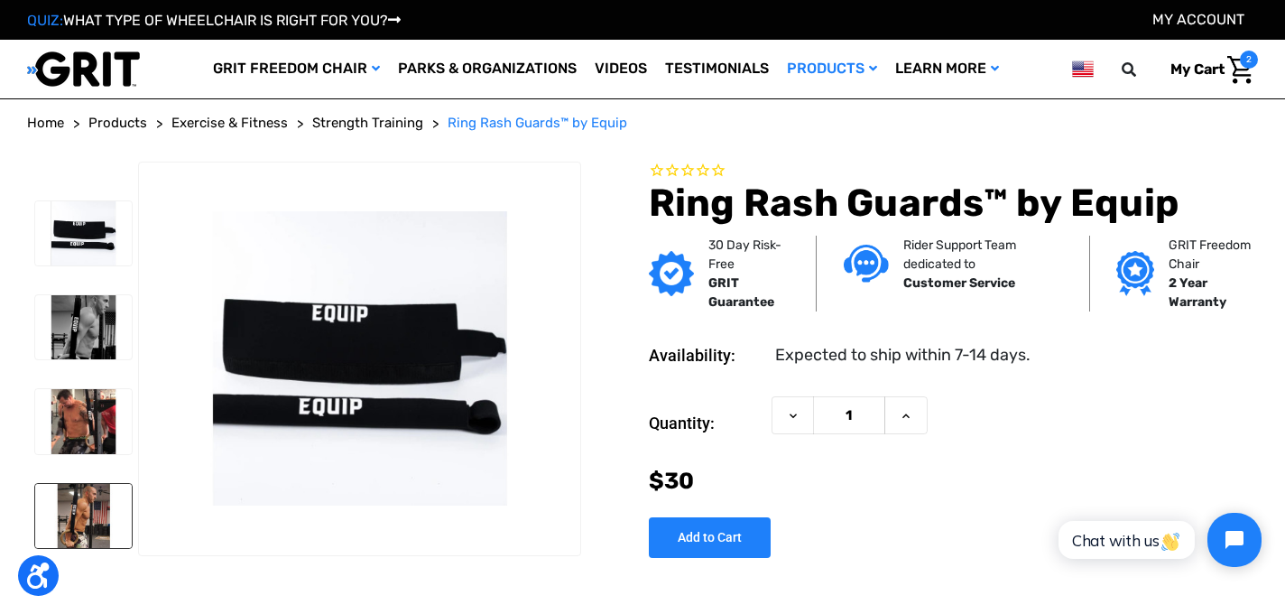
click at [87, 491] on img at bounding box center [83, 516] width 97 height 64
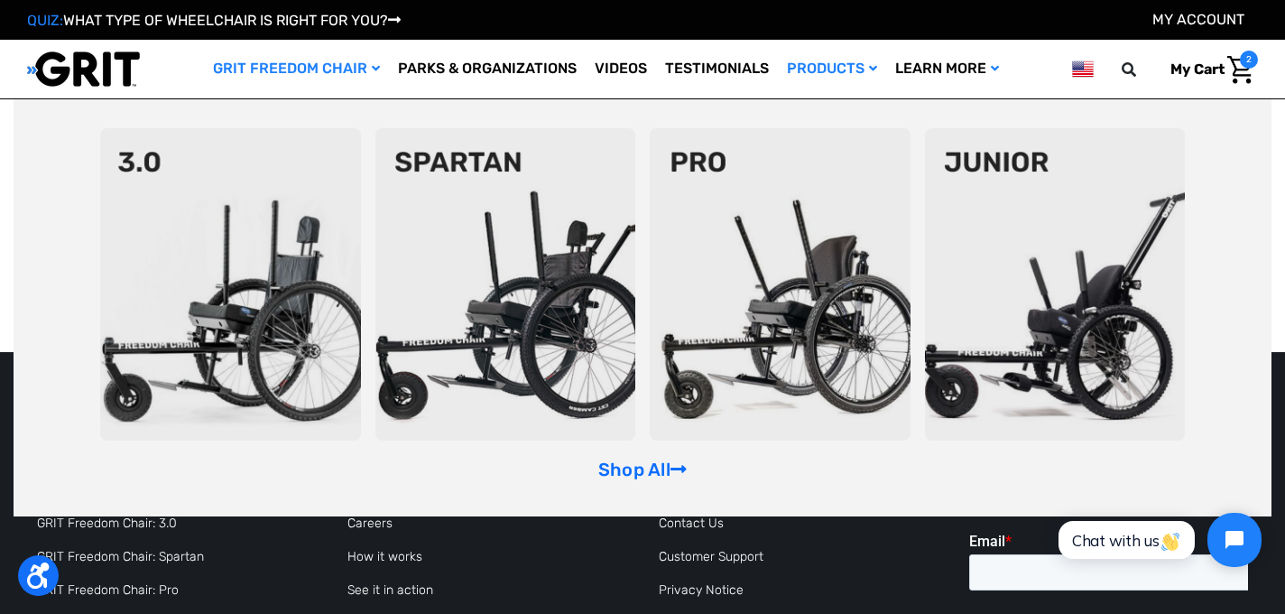
scroll to position [2491, 0]
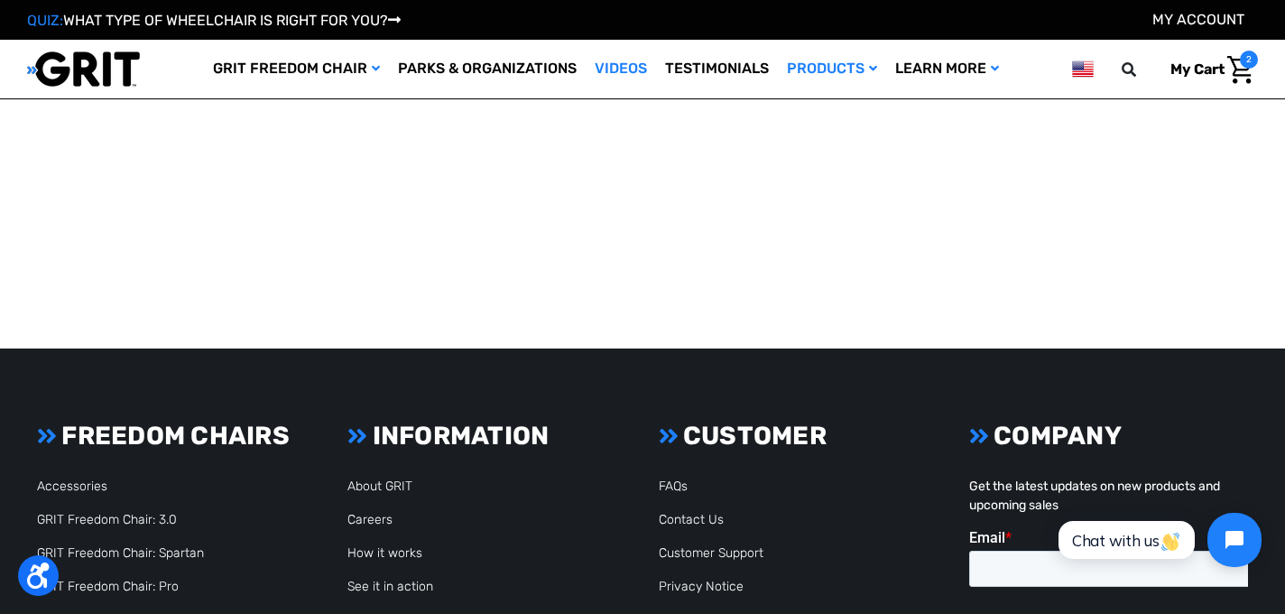
click at [598, 68] on link "Videos" at bounding box center [621, 69] width 70 height 59
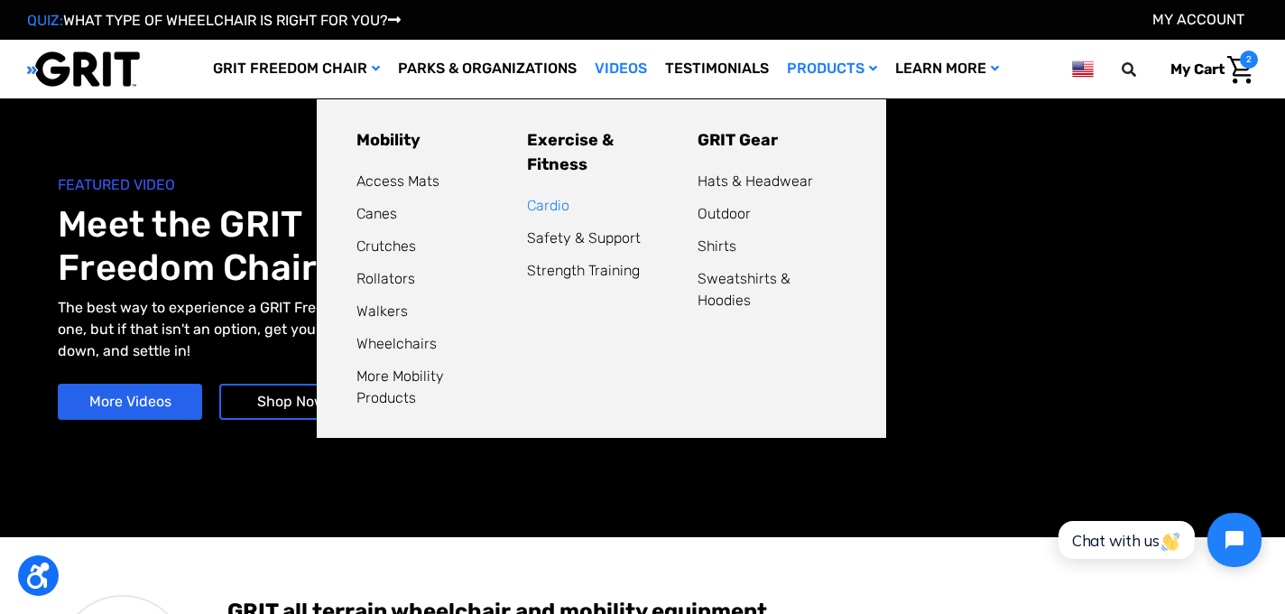
click at [547, 197] on link "Cardio" at bounding box center [548, 205] width 42 height 17
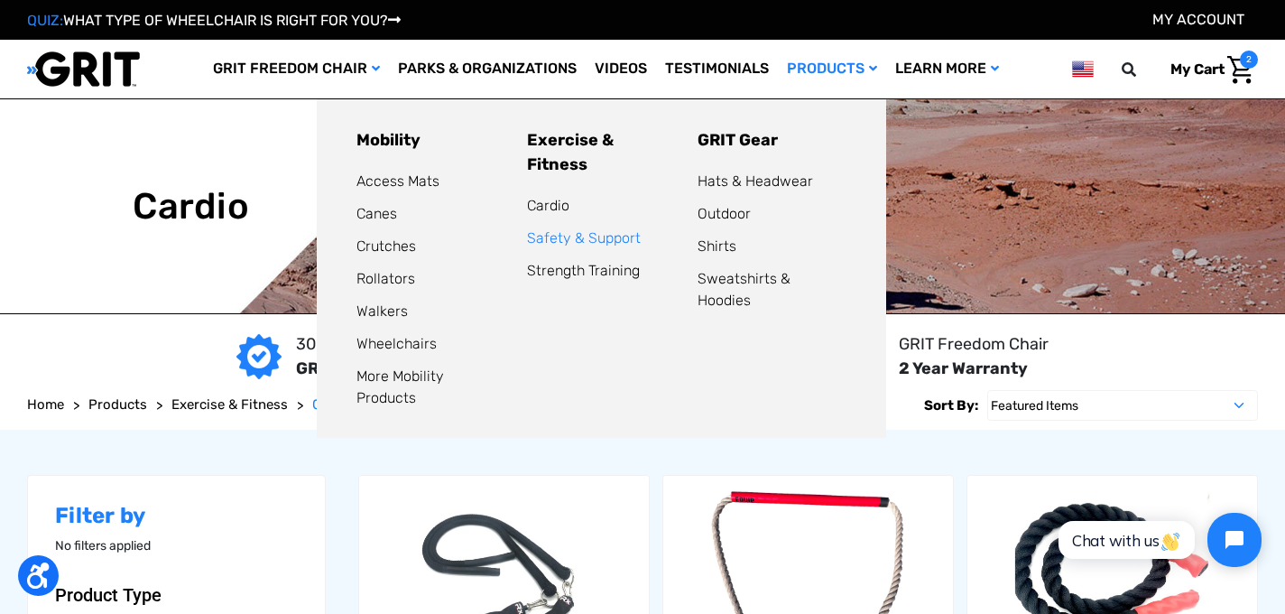
click at [574, 229] on link "Safety & Support" at bounding box center [584, 237] width 114 height 17
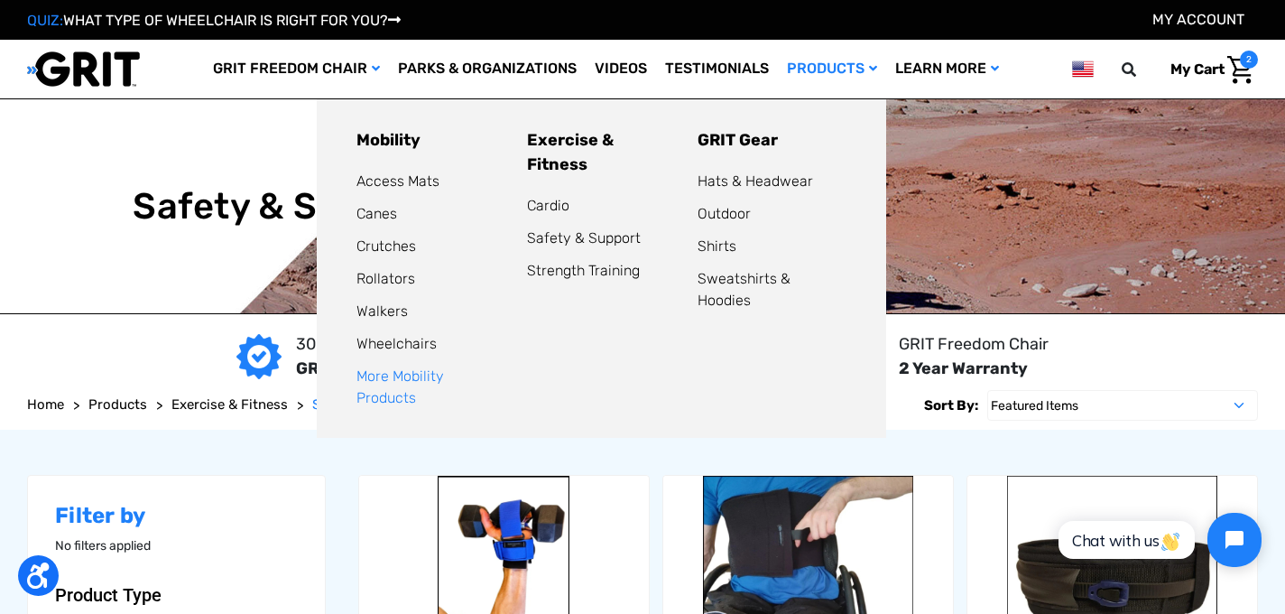
click at [429, 383] on link "More Mobility Products" at bounding box center [401, 386] width 88 height 39
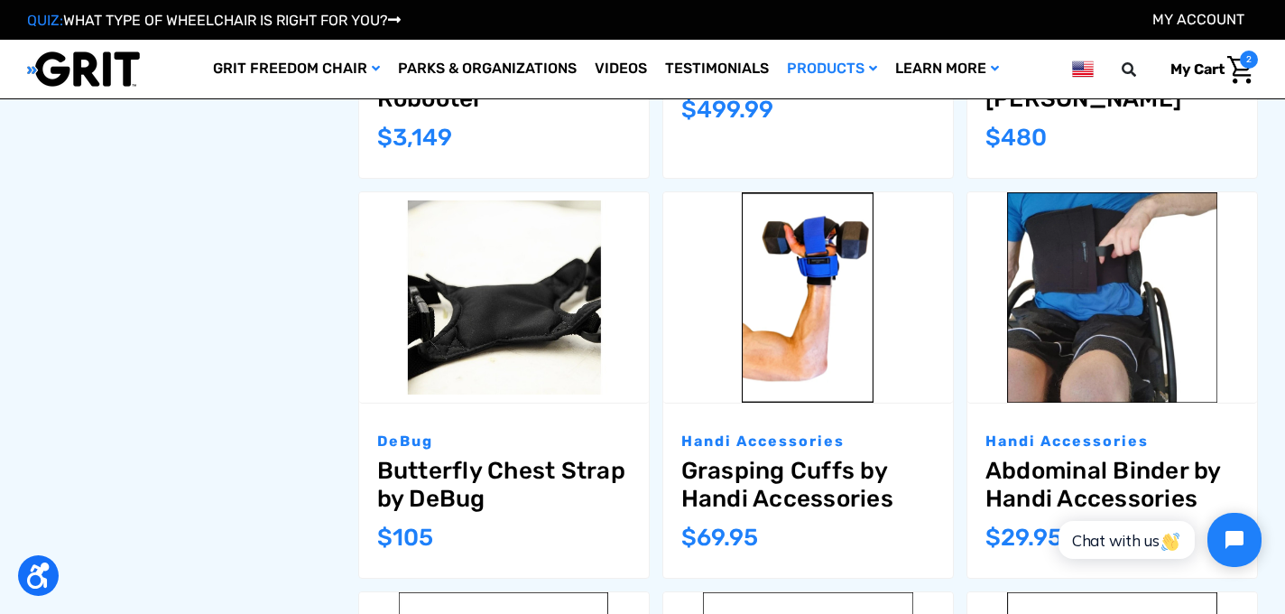
scroll to position [1083, 0]
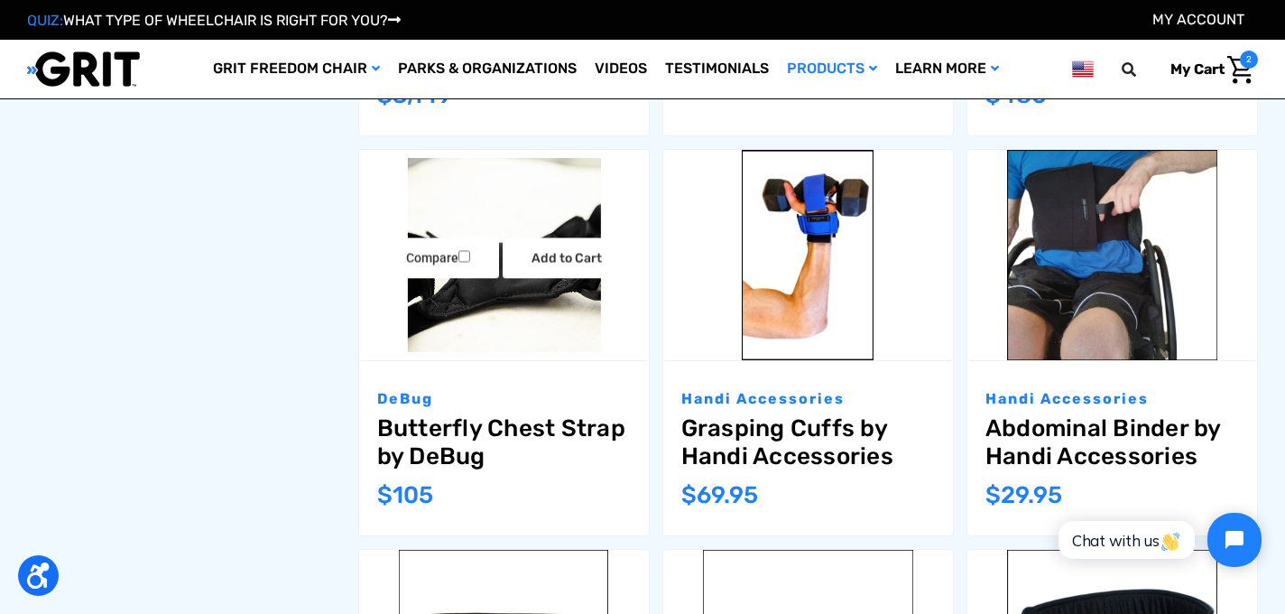
click at [461, 303] on img "Butterfly Chest Strap by DeBug,$105.00\a" at bounding box center [504, 254] width 290 height 193
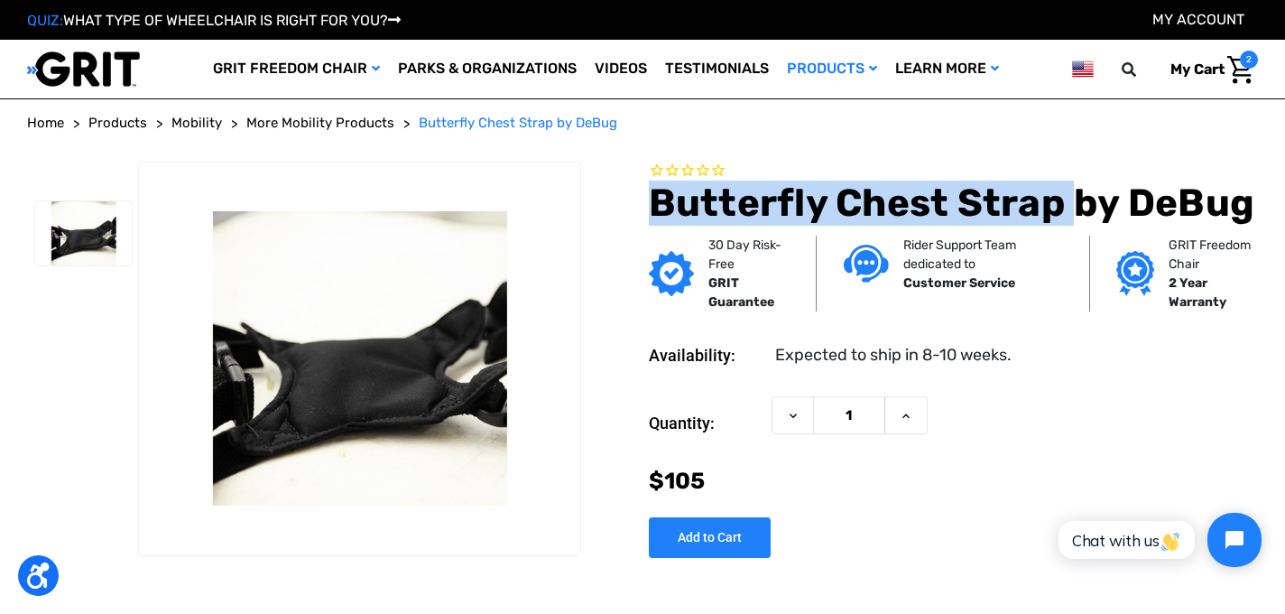
drag, startPoint x: 1068, startPoint y: 203, endPoint x: 653, endPoint y: 219, distance: 415.5
click at [653, 219] on h1 "Butterfly Chest Strap by DeBug" at bounding box center [953, 203] width 609 height 45
copy h1 "Butterfly Chest Strap"
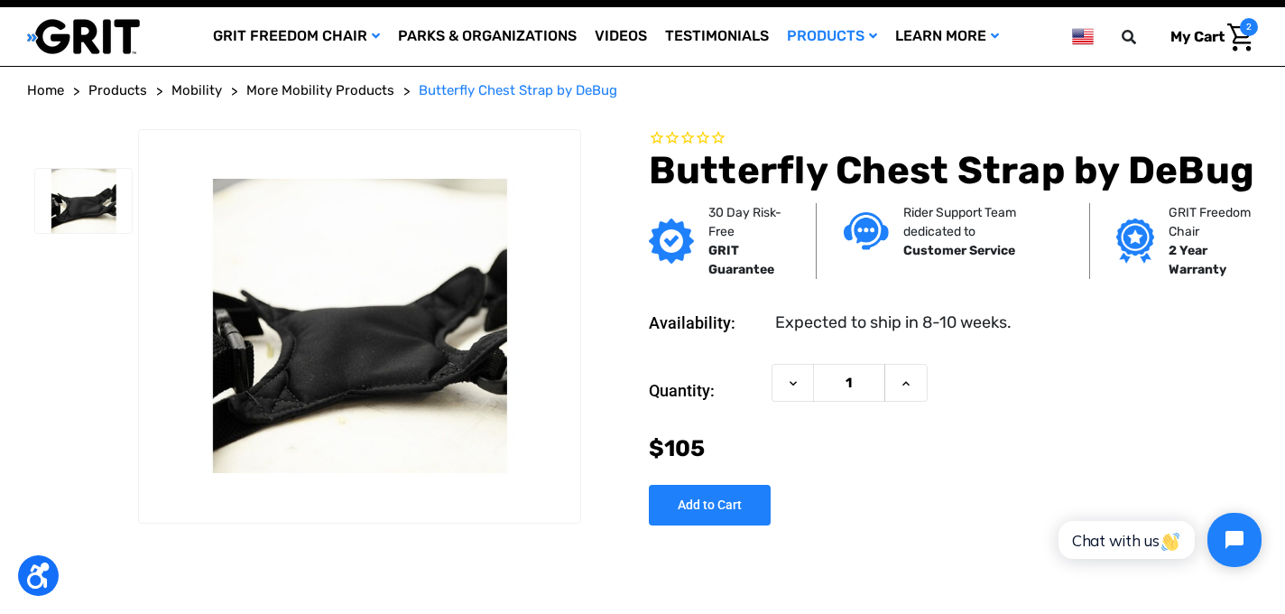
scroll to position [36, 0]
